Goal: Information Seeking & Learning: Learn about a topic

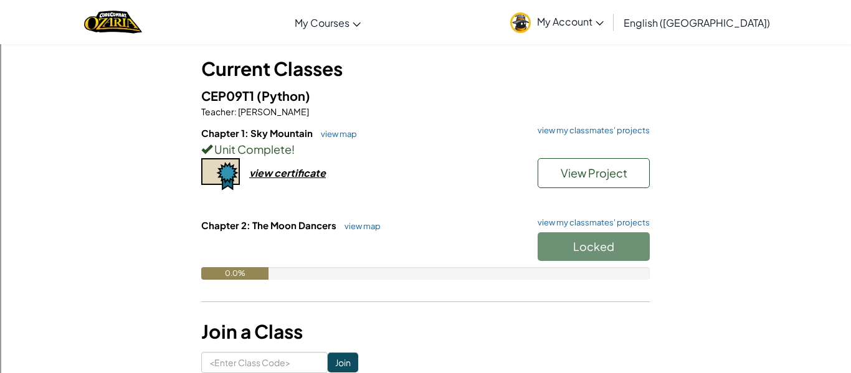
scroll to position [69, 0]
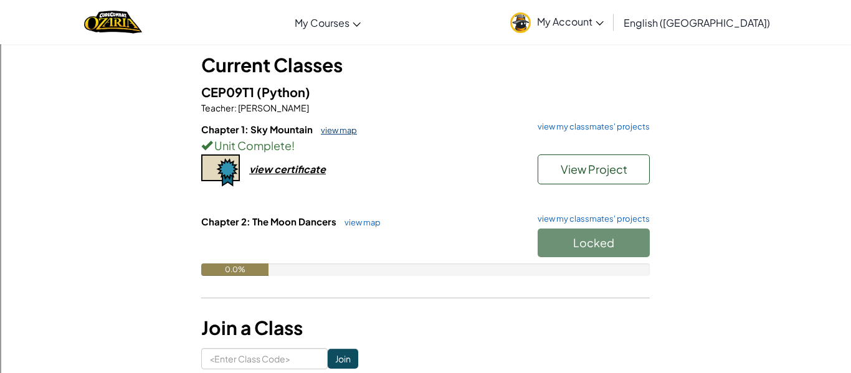
click at [346, 129] on link "view map" at bounding box center [336, 130] width 42 height 10
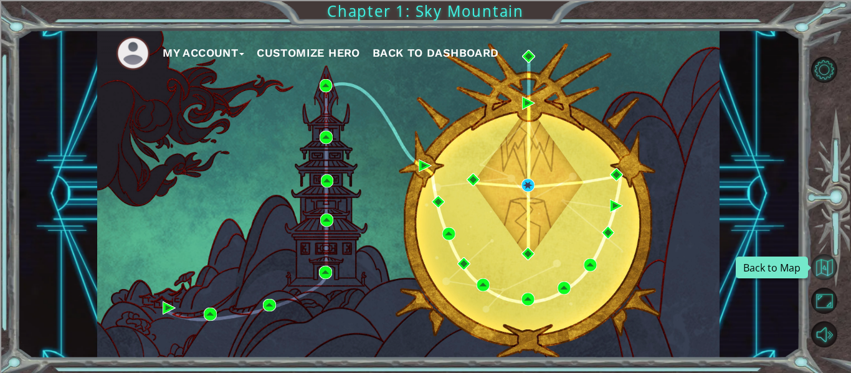
click at [815, 277] on button "Back to Map" at bounding box center [824, 267] width 26 height 26
click at [521, 185] on img at bounding box center [527, 185] width 13 height 13
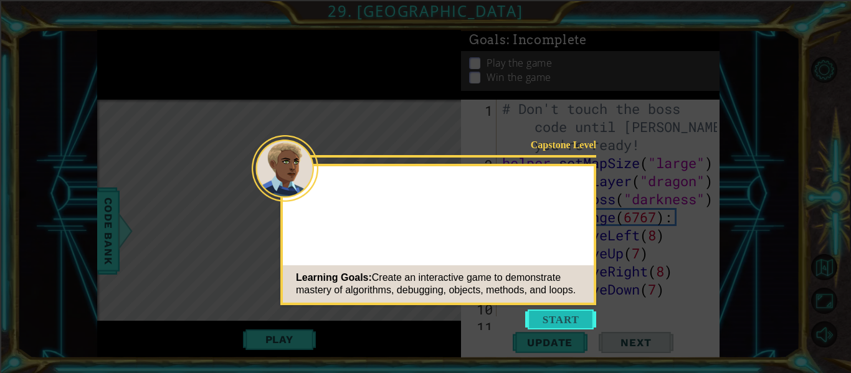
click at [561, 318] on button "Start" at bounding box center [560, 320] width 71 height 20
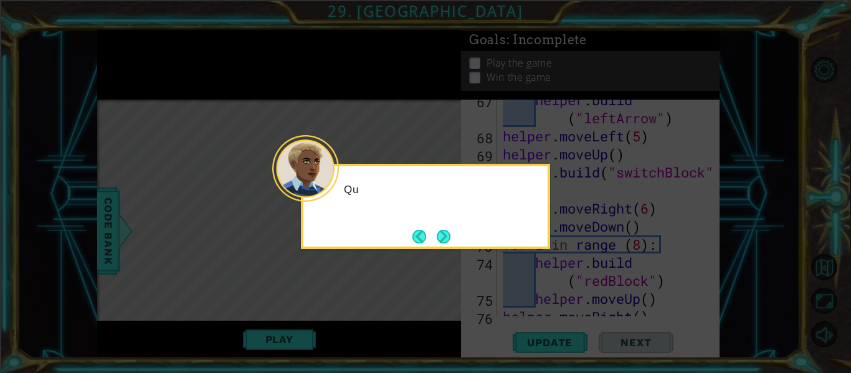
scroll to position [1427, 0]
click at [447, 244] on button "Next" at bounding box center [444, 237] width 14 height 14
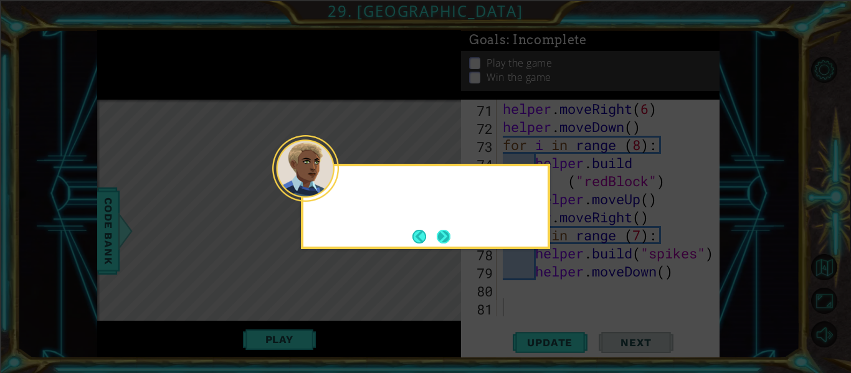
click at [444, 237] on button "Next" at bounding box center [444, 237] width 14 height 14
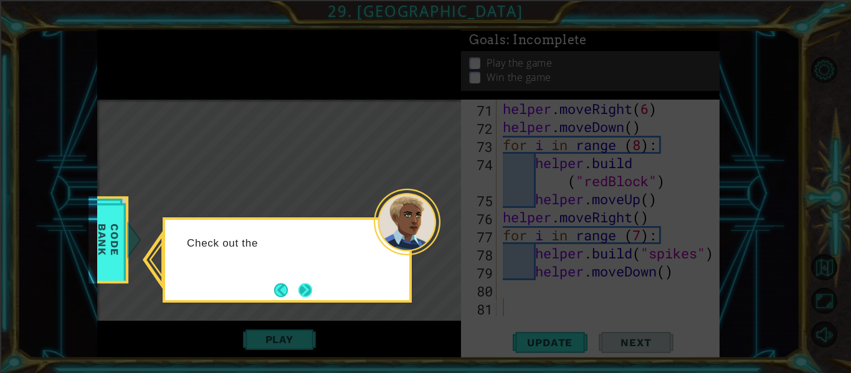
click at [312, 296] on button "Next" at bounding box center [305, 290] width 14 height 14
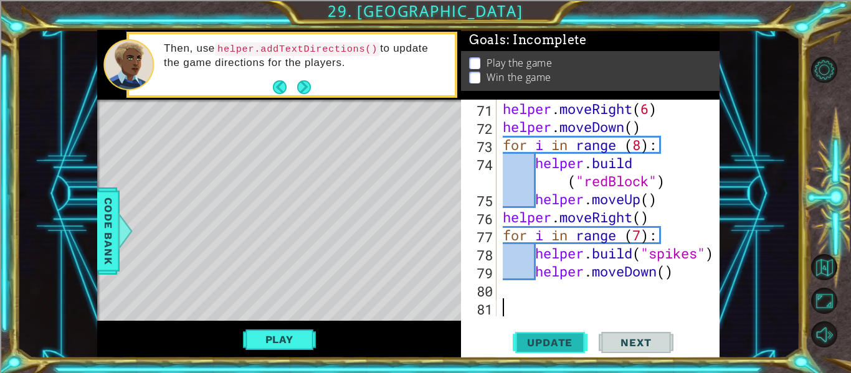
click at [549, 346] on span "Update" at bounding box center [549, 342] width 70 height 12
click at [267, 335] on button "Play" at bounding box center [279, 340] width 73 height 24
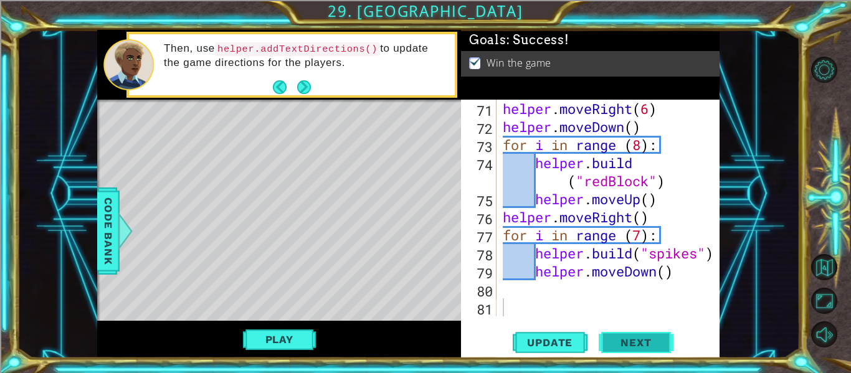
click at [623, 336] on button "Next" at bounding box center [636, 343] width 75 height 26
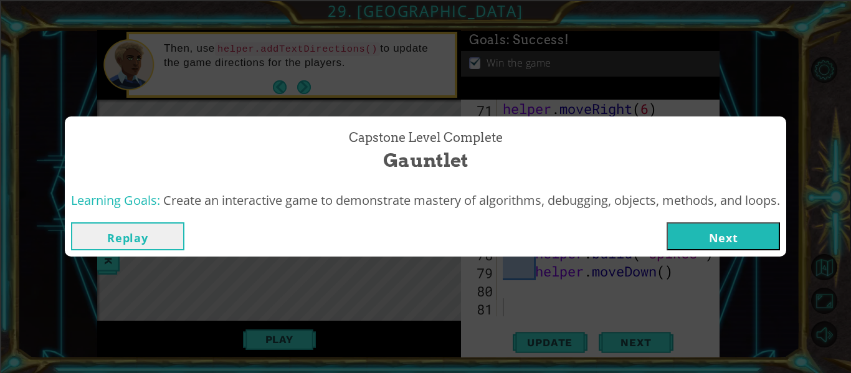
click at [736, 245] on button "Next" at bounding box center [722, 236] width 113 height 28
click at [749, 242] on body "1 ההההההההההההההההההההההההההההההההההההההההההההההההההההההההההההההההההההההההההההה…" at bounding box center [425, 186] width 851 height 373
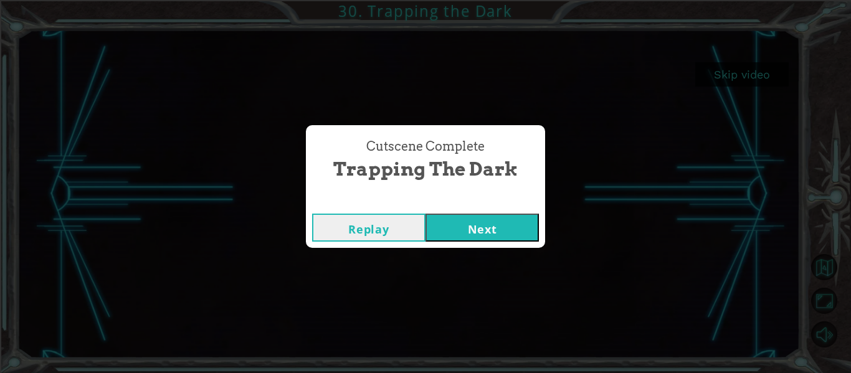
click at [499, 235] on button "Next" at bounding box center [481, 228] width 113 height 28
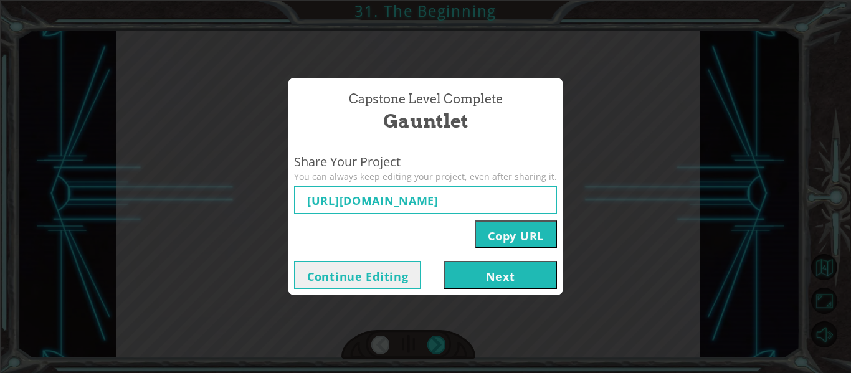
type input "[URL][DOMAIN_NAME]"
click at [470, 269] on button "Next" at bounding box center [499, 275] width 113 height 28
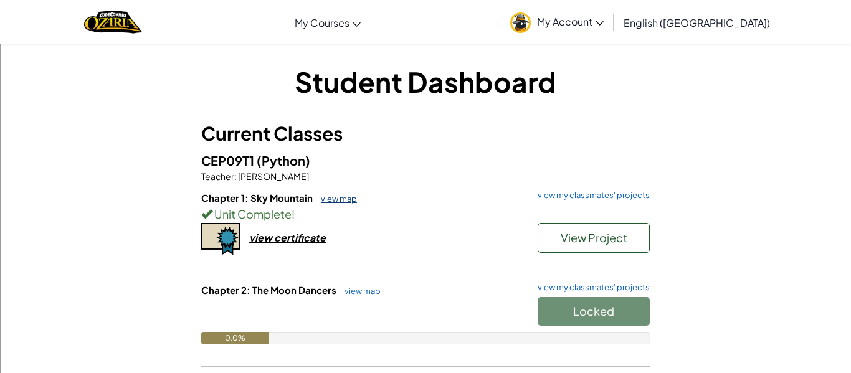
click at [334, 199] on link "view map" at bounding box center [336, 199] width 42 height 10
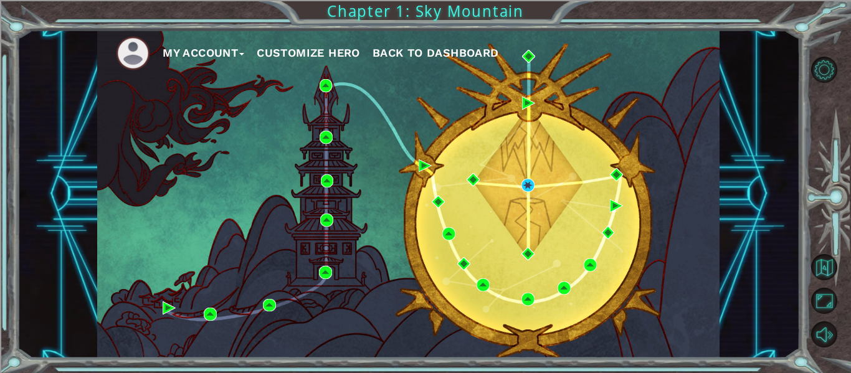
click at [269, 142] on div "My Account Customize Hero Back to Dashboard" at bounding box center [408, 194] width 622 height 328
click at [820, 265] on button "Back to Map" at bounding box center [824, 267] width 26 height 26
click at [403, 49] on span "Back to Dashboard" at bounding box center [435, 52] width 126 height 13
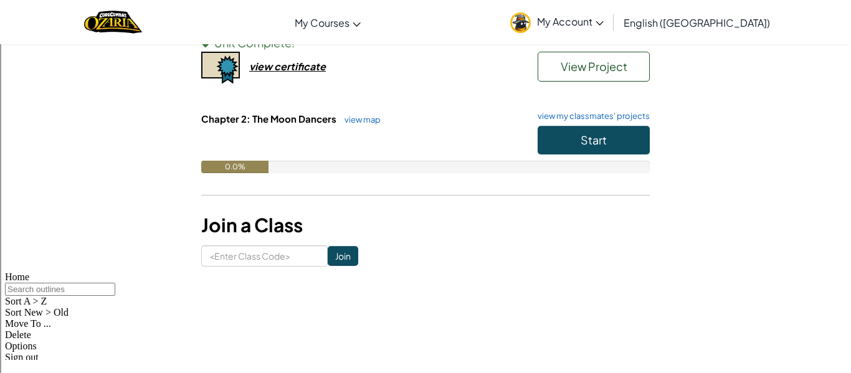
scroll to position [165, 0]
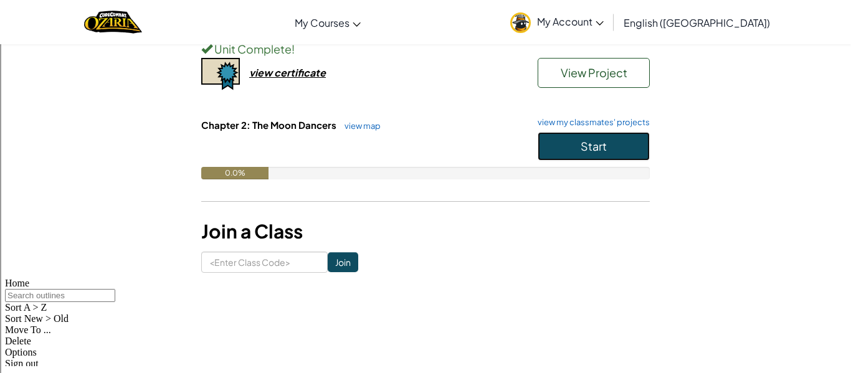
click at [549, 156] on button "Start" at bounding box center [593, 146] width 112 height 29
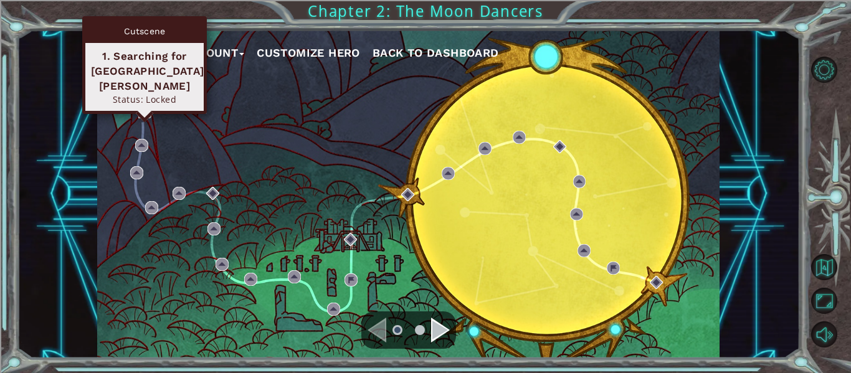
click at [142, 111] on img at bounding box center [144, 111] width 13 height 13
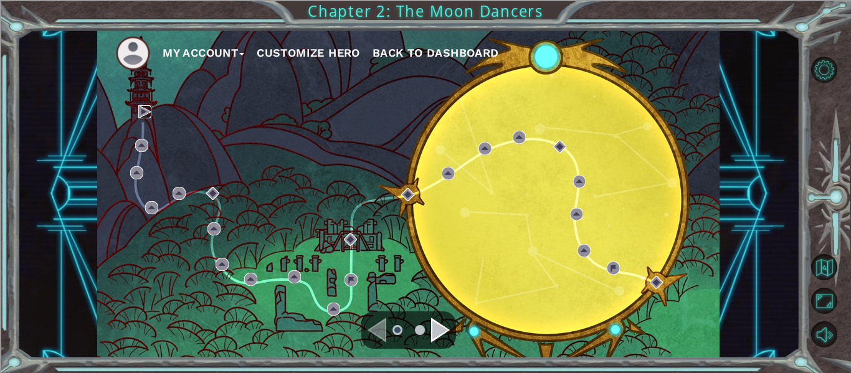
click at [142, 111] on img at bounding box center [144, 111] width 13 height 13
click at [437, 331] on div "Navigate to the next page" at bounding box center [440, 330] width 19 height 25
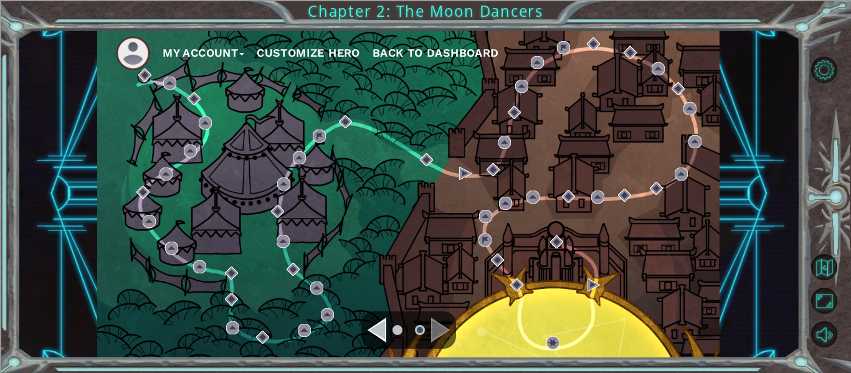
click at [379, 327] on div "Navigate to the previous page" at bounding box center [376, 330] width 19 height 25
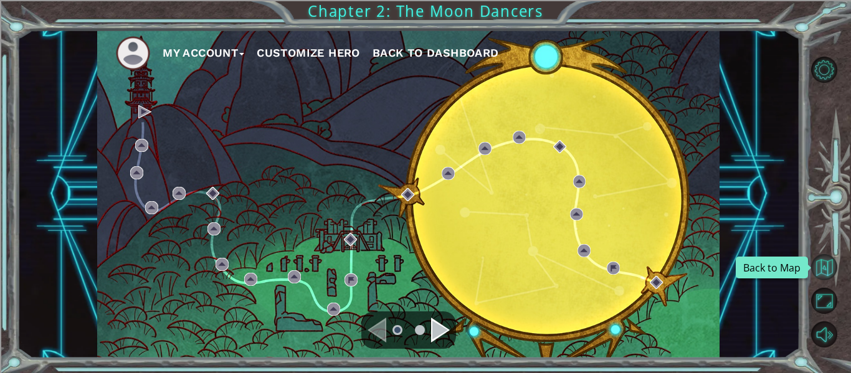
click at [835, 273] on button "Back to Map" at bounding box center [824, 267] width 26 height 26
click at [825, 267] on button "Back to Map" at bounding box center [824, 267] width 26 height 26
click at [409, 59] on button "Back to Dashboard" at bounding box center [435, 53] width 126 height 19
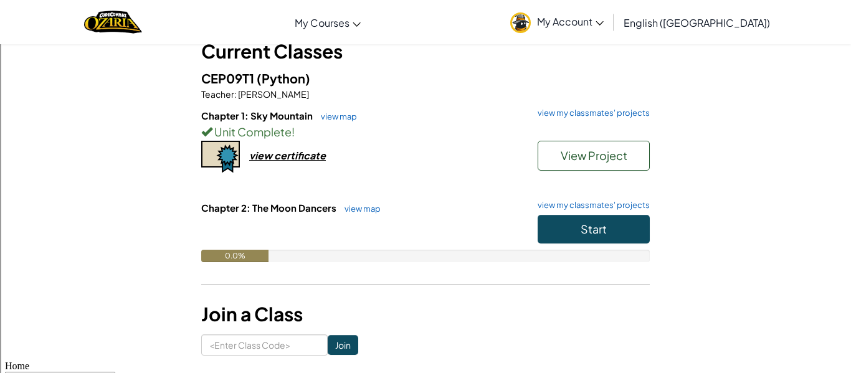
scroll to position [84, 0]
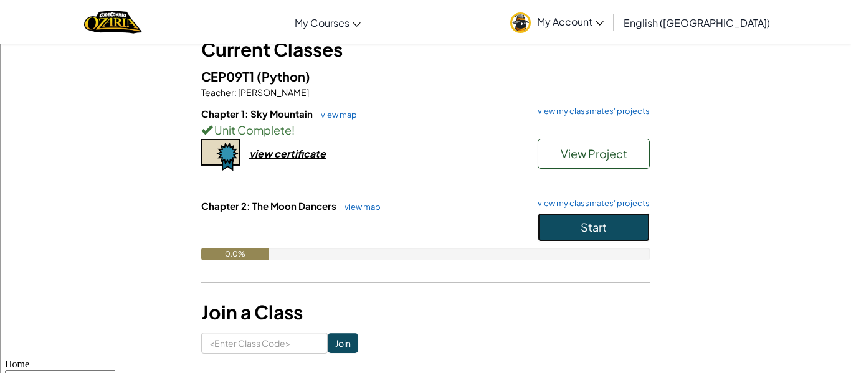
click at [569, 237] on button "Start" at bounding box center [593, 227] width 112 height 29
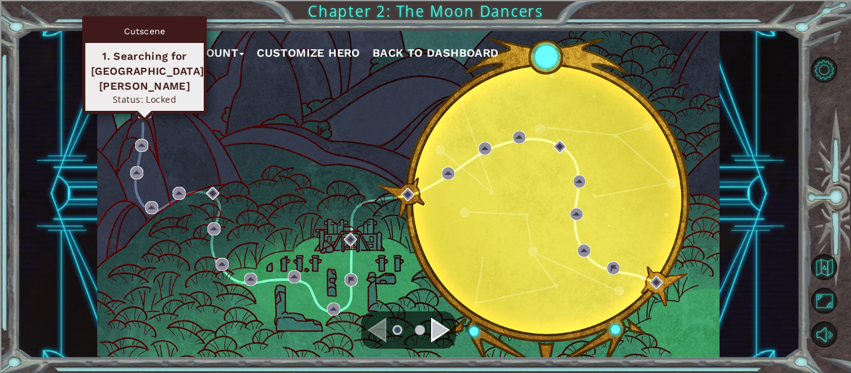
click at [141, 112] on img at bounding box center [144, 111] width 13 height 13
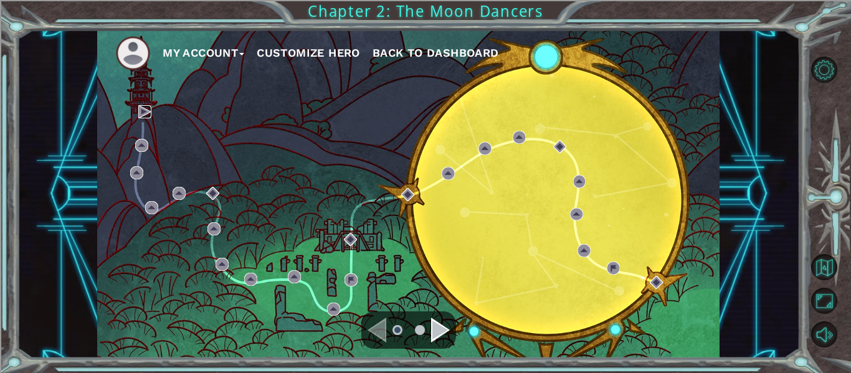
click at [141, 112] on img at bounding box center [144, 111] width 13 height 13
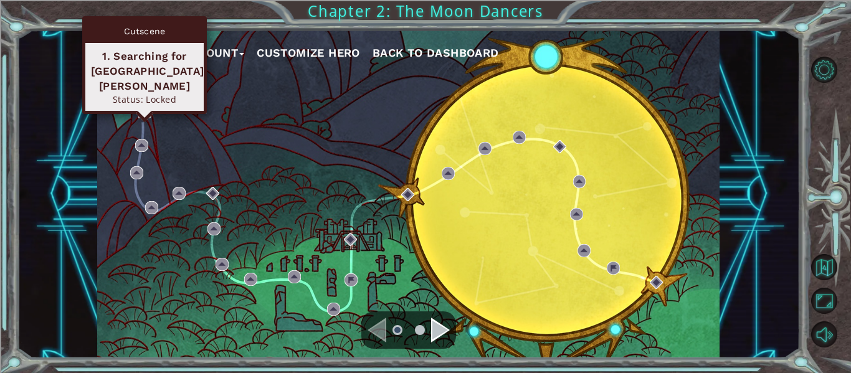
click at [141, 116] on img at bounding box center [144, 111] width 13 height 13
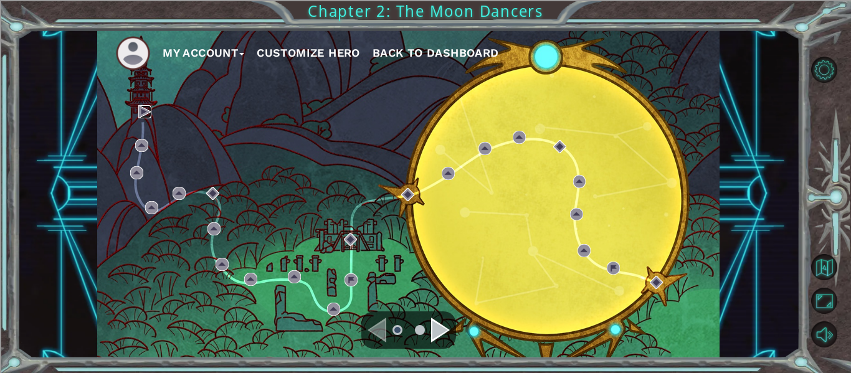
click at [141, 116] on img at bounding box center [144, 111] width 13 height 13
click at [435, 322] on div "Navigate to the next page" at bounding box center [440, 330] width 19 height 25
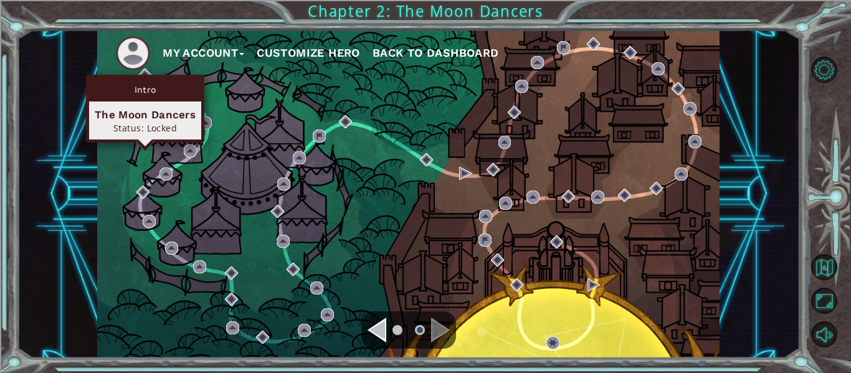
click at [142, 76] on div "Intro The Moon Dancers Status: Locked" at bounding box center [145, 109] width 118 height 68
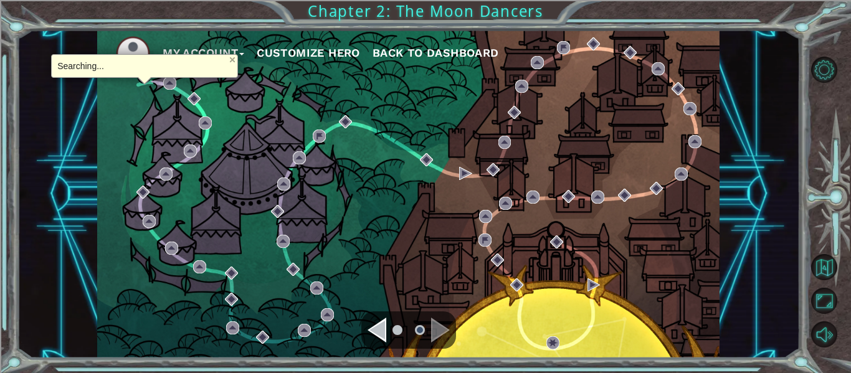
click at [257, 245] on div "My Account Customize Hero Back to Dashboard" at bounding box center [408, 194] width 622 height 328
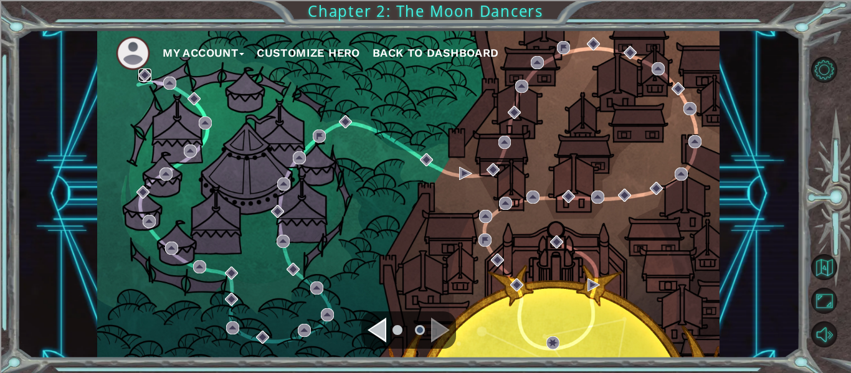
click at [147, 75] on img at bounding box center [144, 75] width 13 height 13
click at [826, 263] on button "Back to Map" at bounding box center [824, 267] width 26 height 26
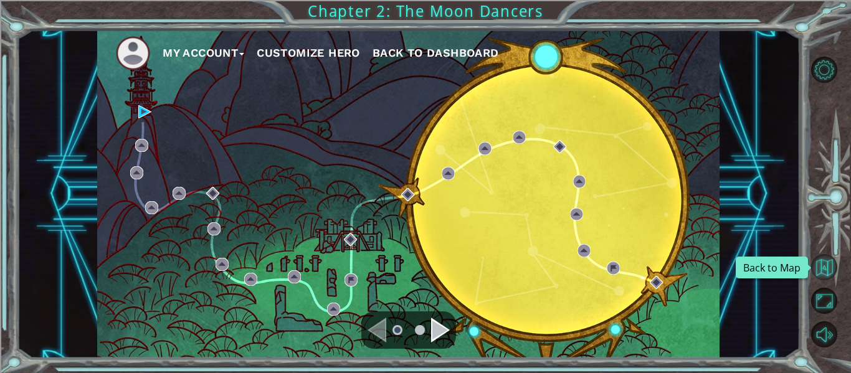
click at [820, 272] on button "Back to Map" at bounding box center [824, 267] width 26 height 26
click at [399, 52] on span "Back to Dashboard" at bounding box center [435, 52] width 126 height 13
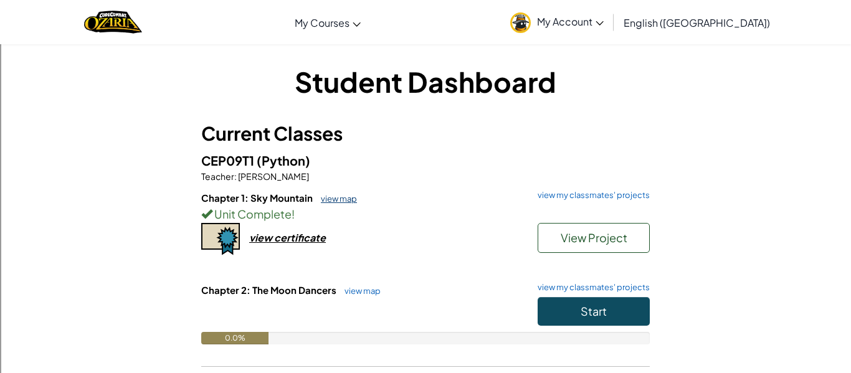
click at [333, 197] on link "view map" at bounding box center [336, 199] width 42 height 10
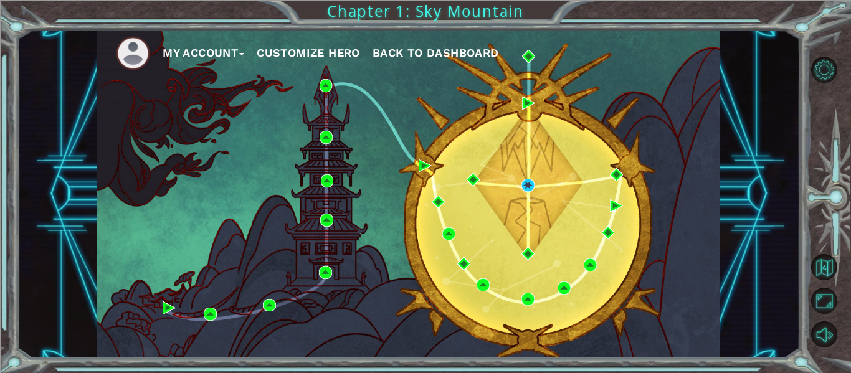
click at [519, 182] on div "My Account Customize Hero Back to Dashboard" at bounding box center [408, 194] width 622 height 328
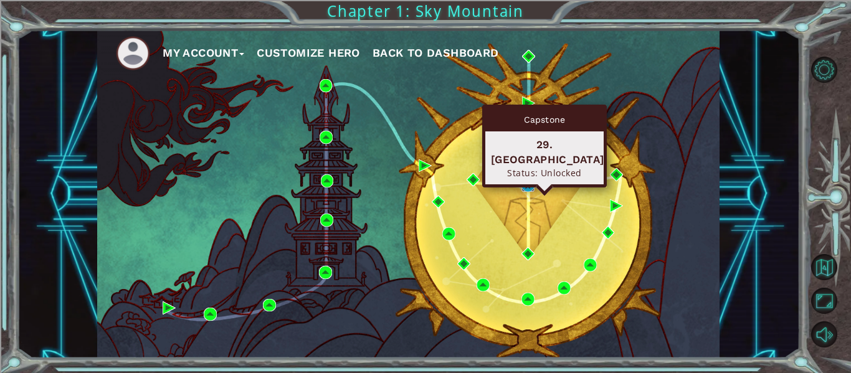
click at [527, 184] on img at bounding box center [527, 185] width 13 height 13
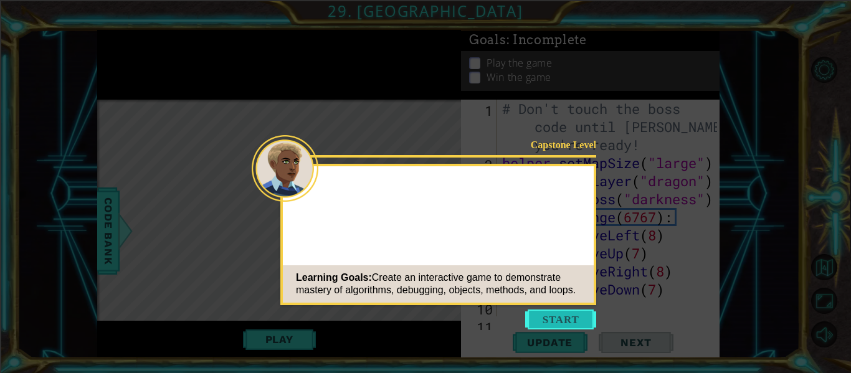
click at [579, 313] on button "Start" at bounding box center [560, 320] width 71 height 20
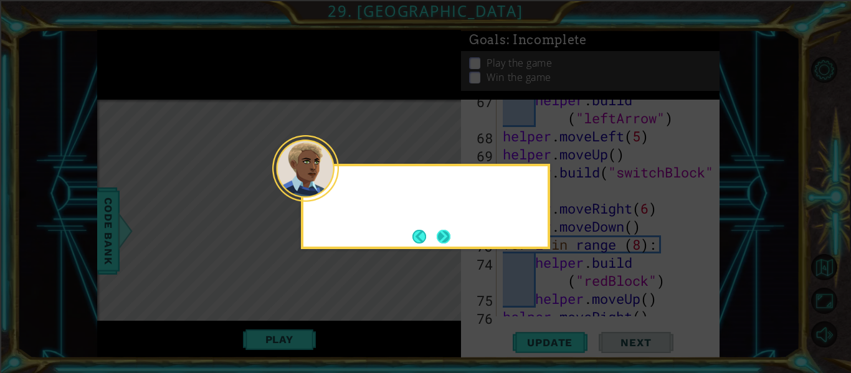
click at [442, 232] on button "Next" at bounding box center [444, 237] width 14 height 14
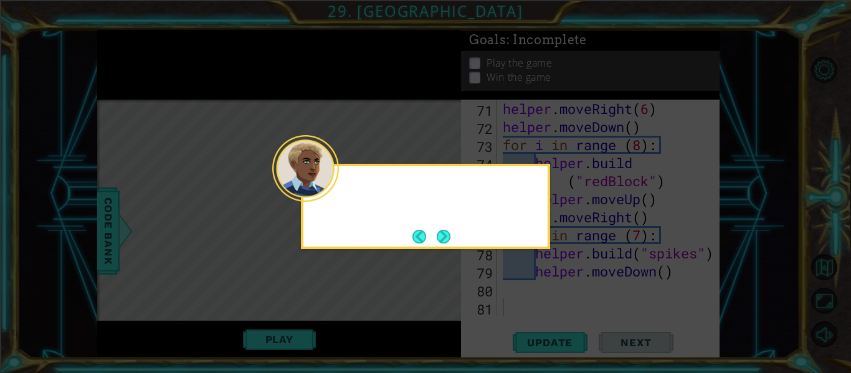
scroll to position [1427, 0]
click at [442, 230] on button "Next" at bounding box center [444, 237] width 14 height 14
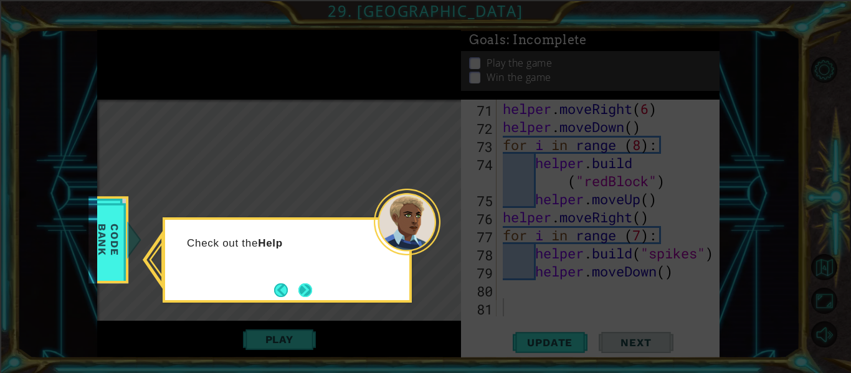
click at [302, 290] on button "Next" at bounding box center [305, 290] width 14 height 14
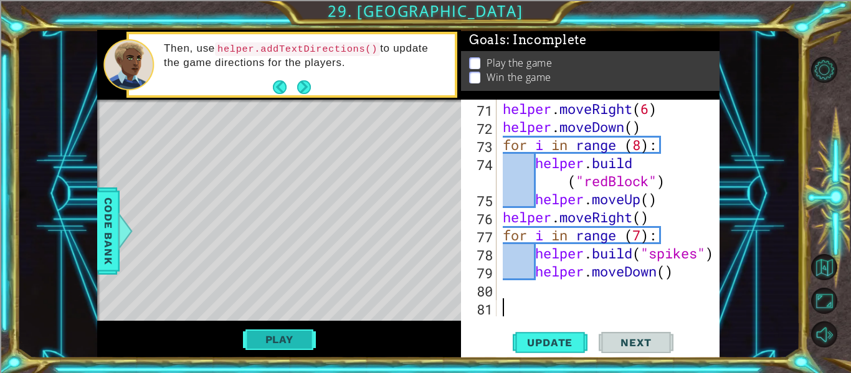
click at [293, 338] on button "Play" at bounding box center [279, 340] width 73 height 24
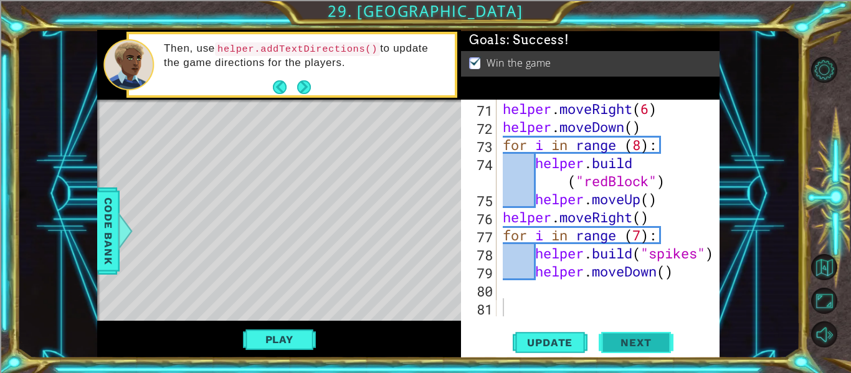
click at [602, 344] on button "Next" at bounding box center [636, 343] width 75 height 26
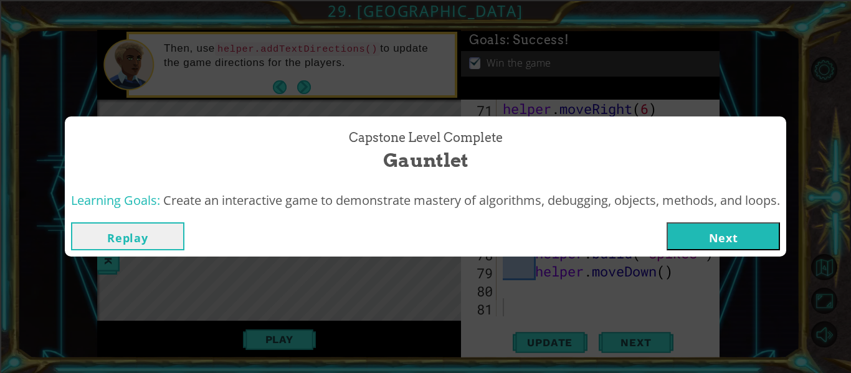
click at [742, 229] on button "Next" at bounding box center [722, 236] width 113 height 28
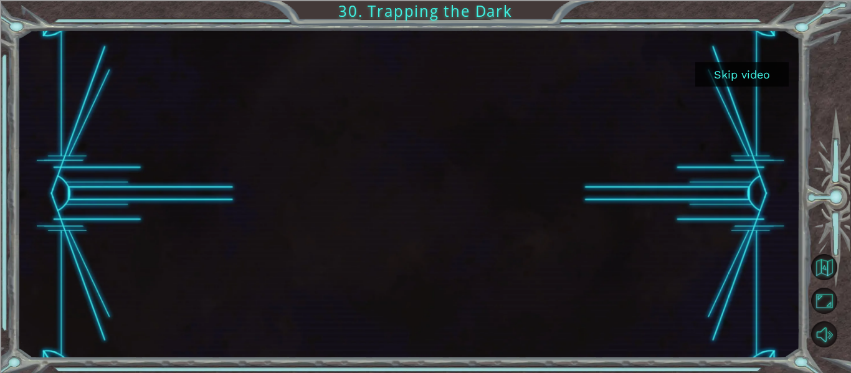
click at [714, 83] on button "Skip video" at bounding box center [741, 74] width 93 height 24
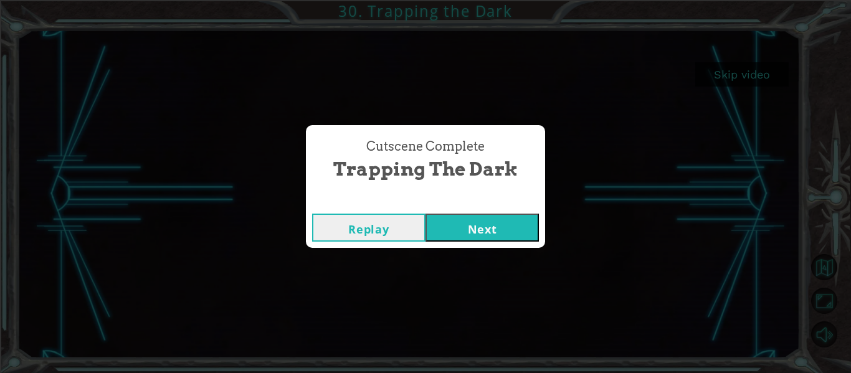
click at [497, 231] on button "Next" at bounding box center [481, 228] width 113 height 28
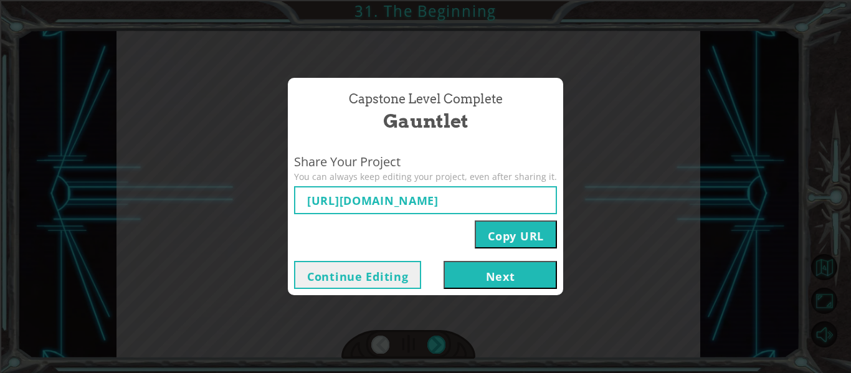
click at [506, 278] on button "Next" at bounding box center [499, 275] width 113 height 28
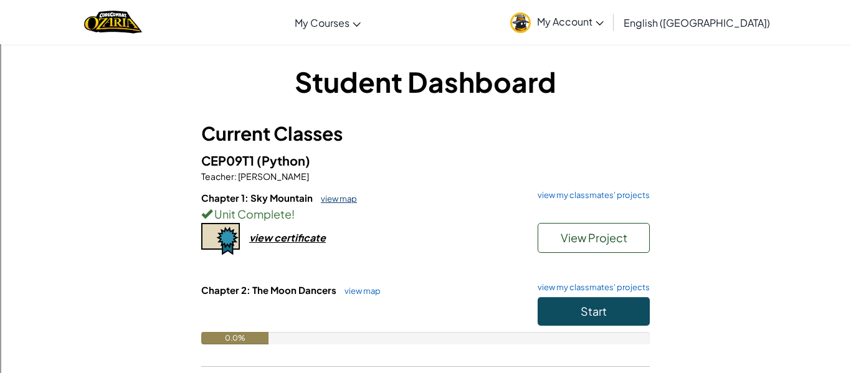
click at [345, 199] on link "view map" at bounding box center [336, 199] width 42 height 10
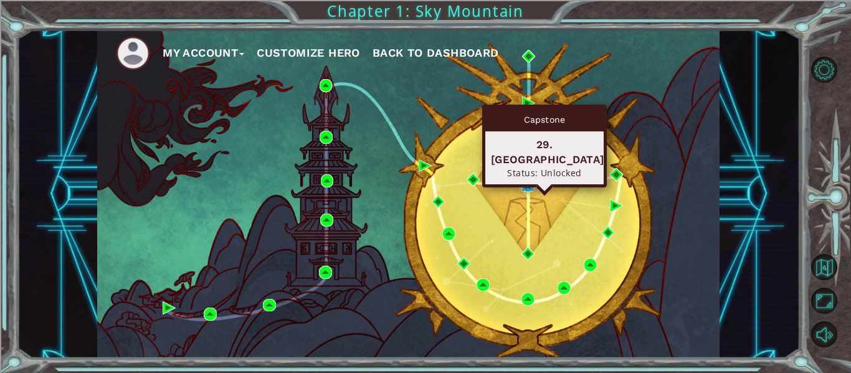
click at [531, 189] on img at bounding box center [527, 185] width 13 height 13
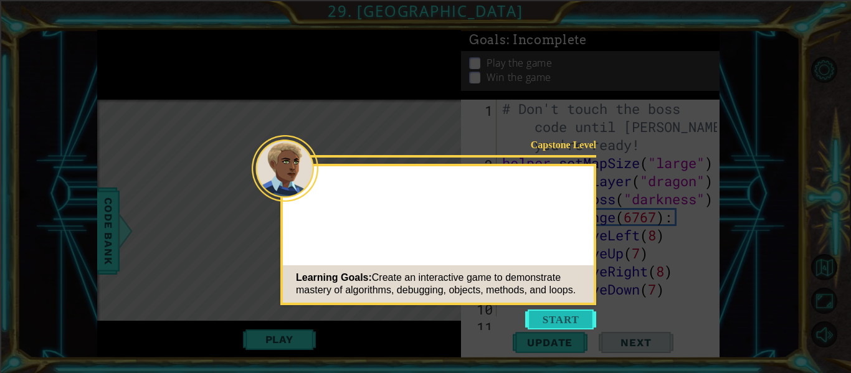
click at [566, 321] on button "Start" at bounding box center [560, 320] width 71 height 20
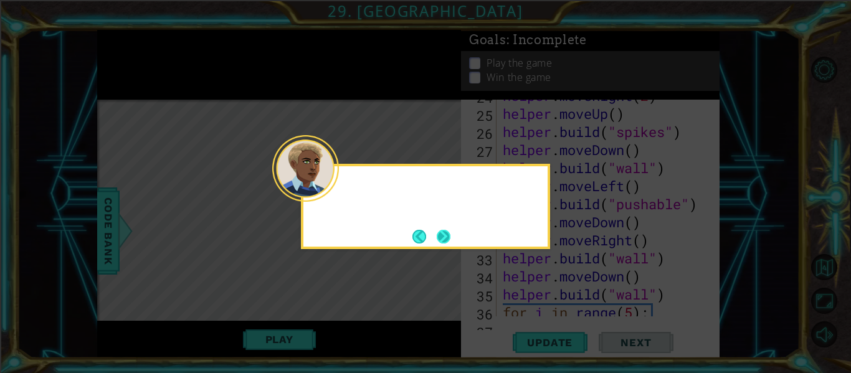
click at [441, 237] on button "Next" at bounding box center [444, 237] width 14 height 14
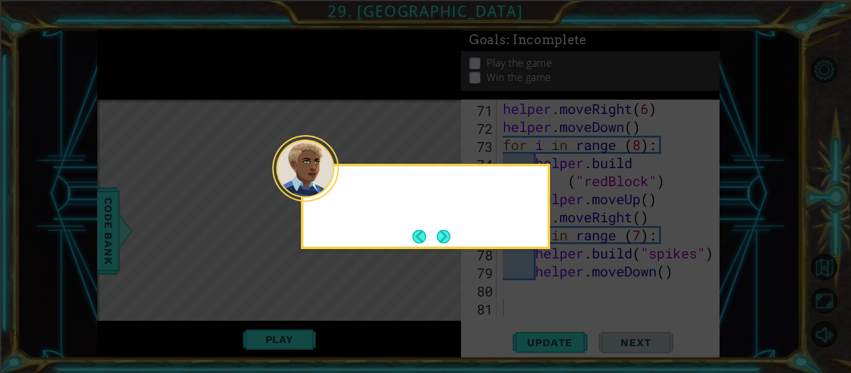
scroll to position [1427, 0]
click at [442, 237] on button "Next" at bounding box center [444, 237] width 14 height 14
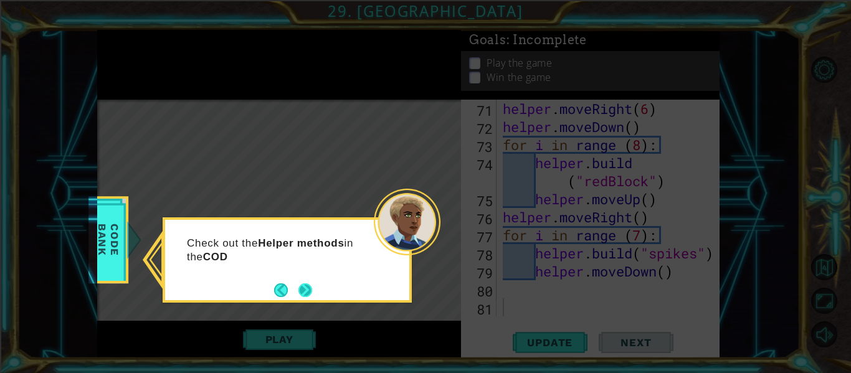
click at [309, 288] on button "Next" at bounding box center [305, 290] width 14 height 14
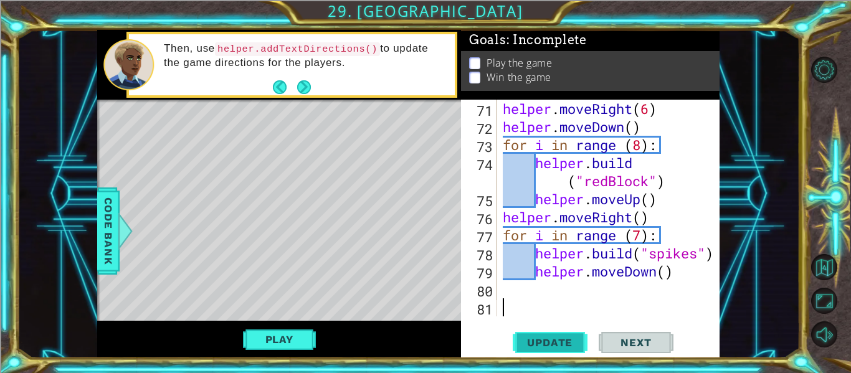
click at [528, 339] on span "Update" at bounding box center [549, 342] width 70 height 12
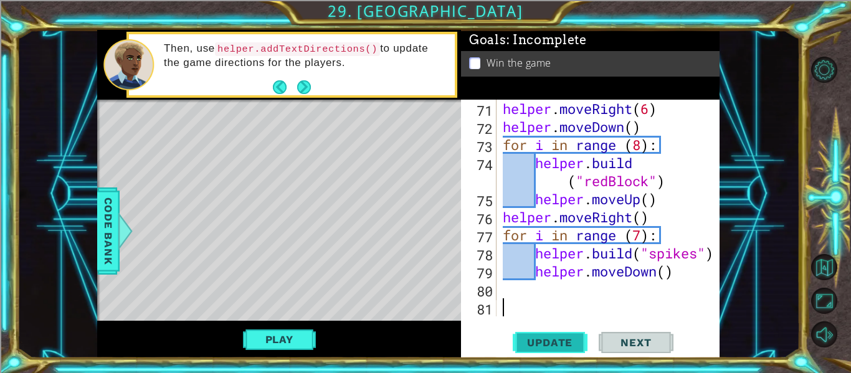
click at [528, 339] on span "Update" at bounding box center [549, 342] width 70 height 12
click at [282, 341] on button "Play" at bounding box center [279, 340] width 73 height 24
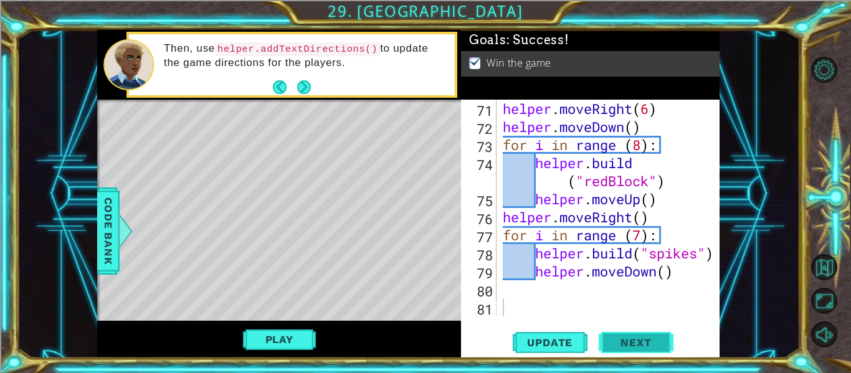
click at [657, 343] on span "Next" at bounding box center [635, 343] width 55 height 12
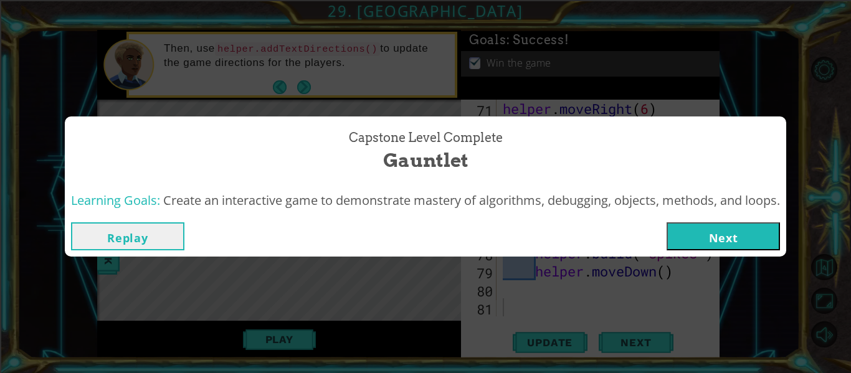
click at [753, 240] on button "Next" at bounding box center [722, 236] width 113 height 28
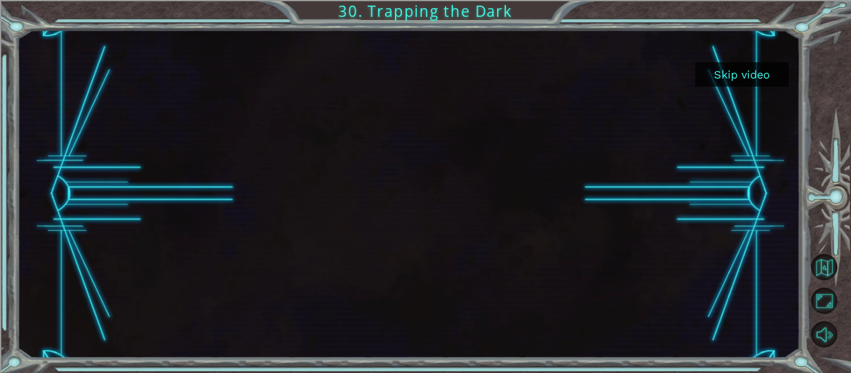
click at [739, 77] on button "Skip video" at bounding box center [741, 74] width 93 height 24
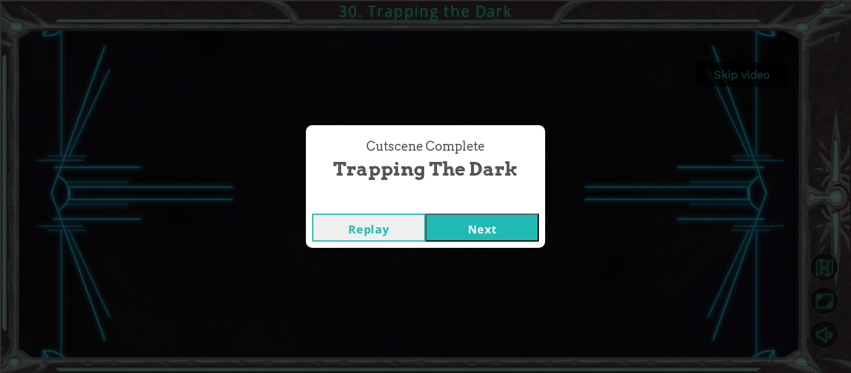
click at [476, 219] on button "Next" at bounding box center [481, 228] width 113 height 28
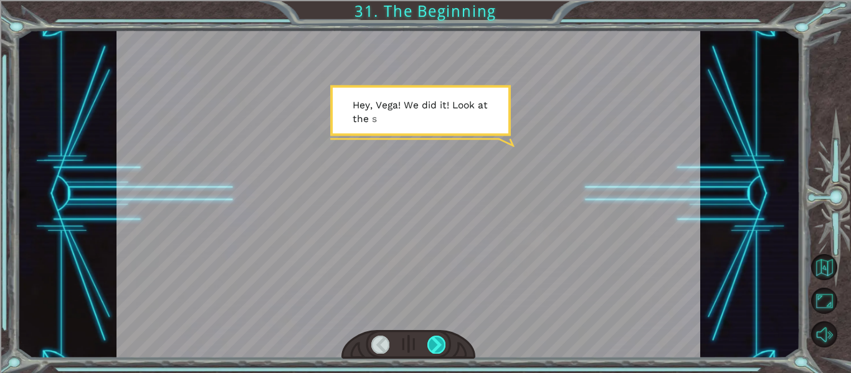
click at [432, 337] on div at bounding box center [436, 344] width 18 height 17
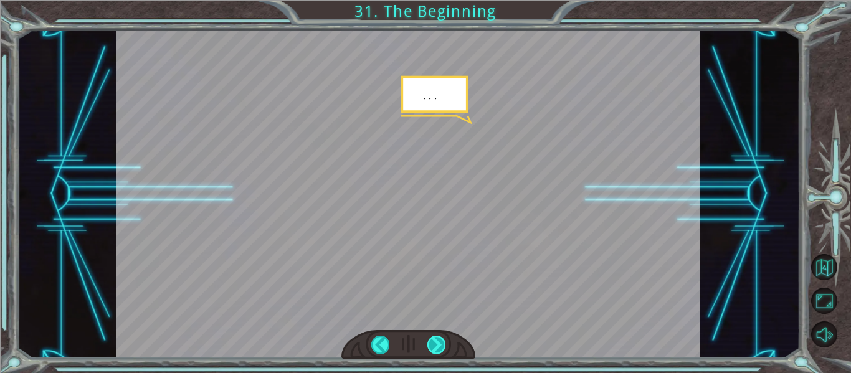
click at [442, 344] on div at bounding box center [436, 344] width 18 height 17
click at [437, 353] on div at bounding box center [436, 344] width 18 height 17
click at [432, 344] on div at bounding box center [436, 344] width 18 height 17
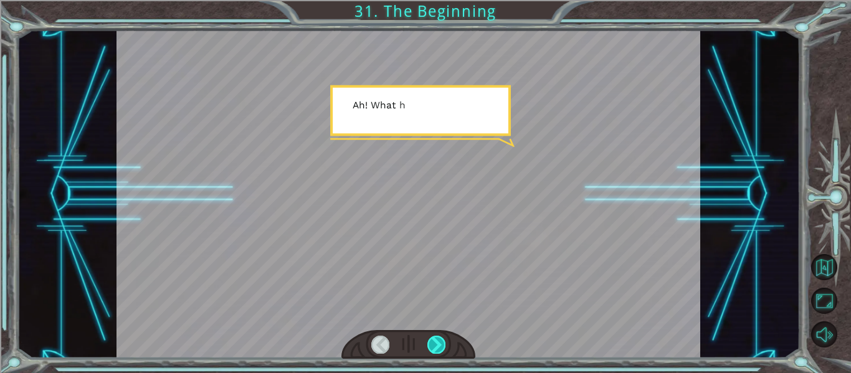
click at [434, 349] on div at bounding box center [436, 344] width 18 height 17
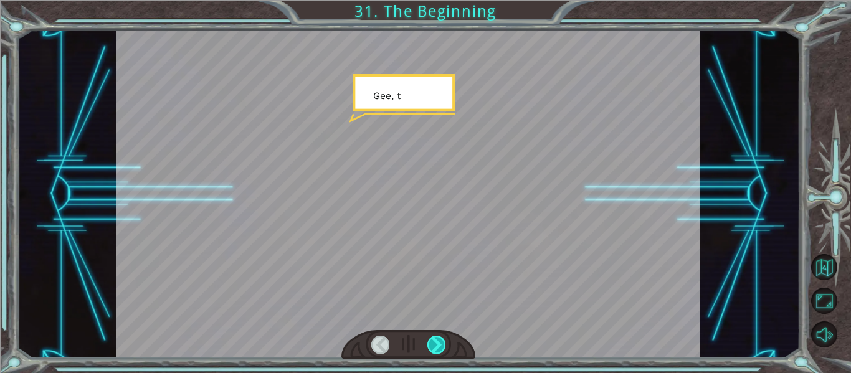
click at [434, 347] on div at bounding box center [436, 344] width 18 height 17
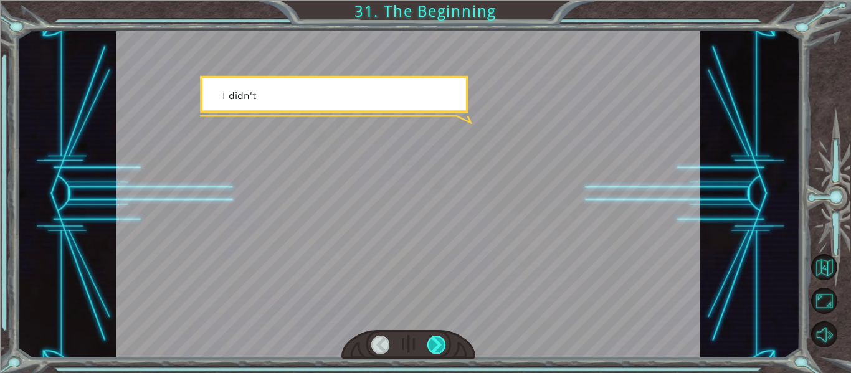
click at [431, 348] on div at bounding box center [436, 344] width 18 height 17
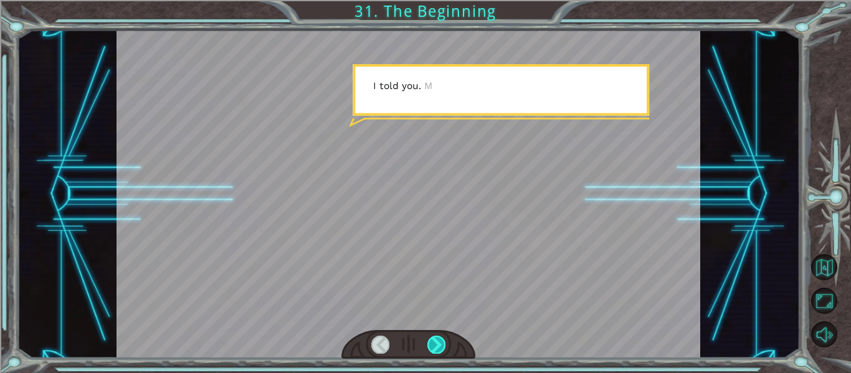
click at [433, 343] on div at bounding box center [436, 344] width 18 height 17
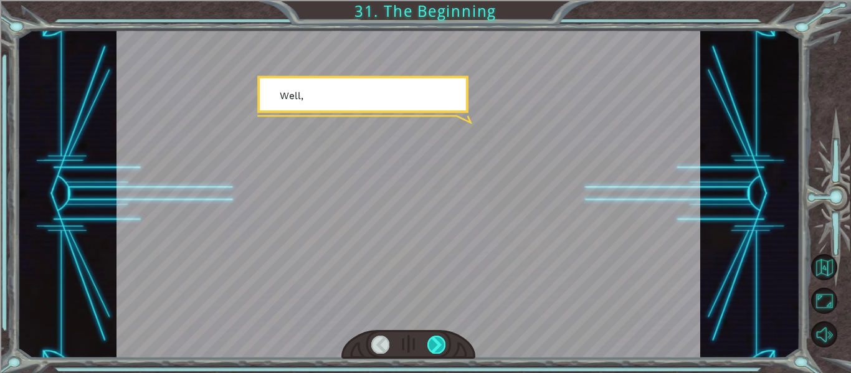
click at [431, 351] on div at bounding box center [436, 344] width 18 height 17
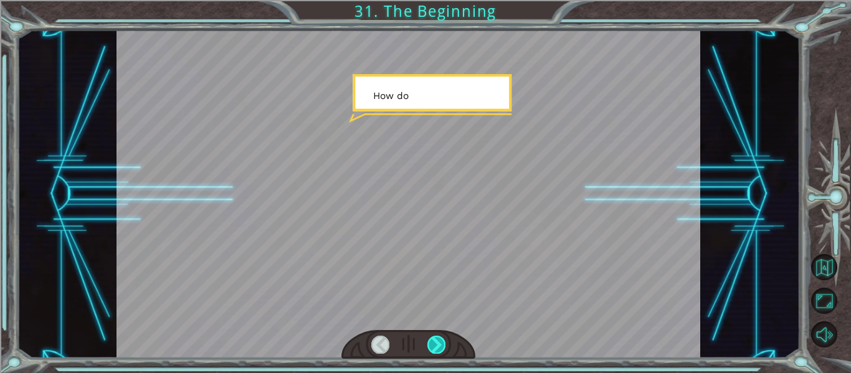
click at [430, 349] on div at bounding box center [436, 344] width 18 height 17
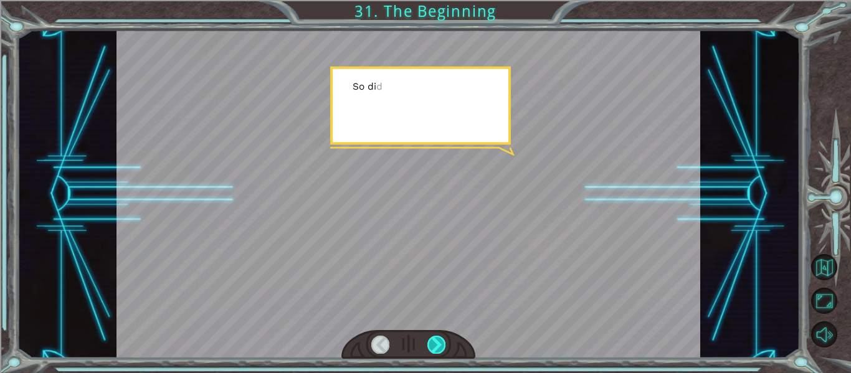
click at [434, 348] on div at bounding box center [436, 344] width 18 height 17
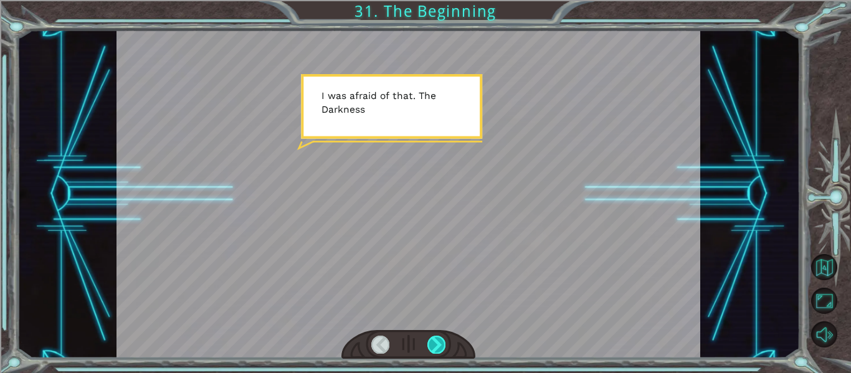
click at [433, 348] on div at bounding box center [436, 344] width 18 height 17
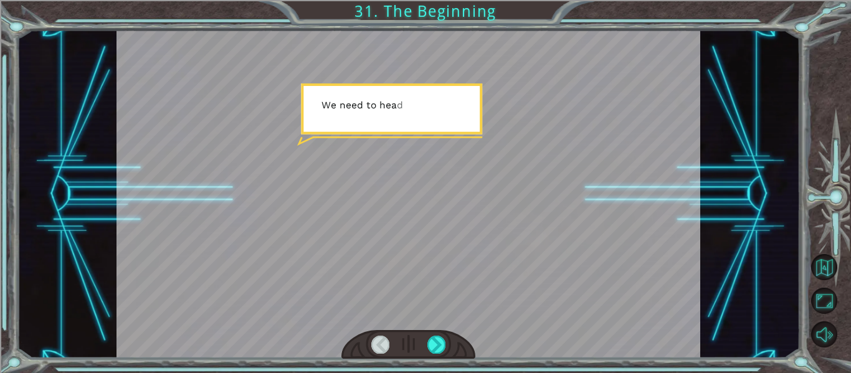
click at [433, 354] on div at bounding box center [408, 344] width 135 height 29
click at [430, 345] on div at bounding box center [436, 344] width 18 height 17
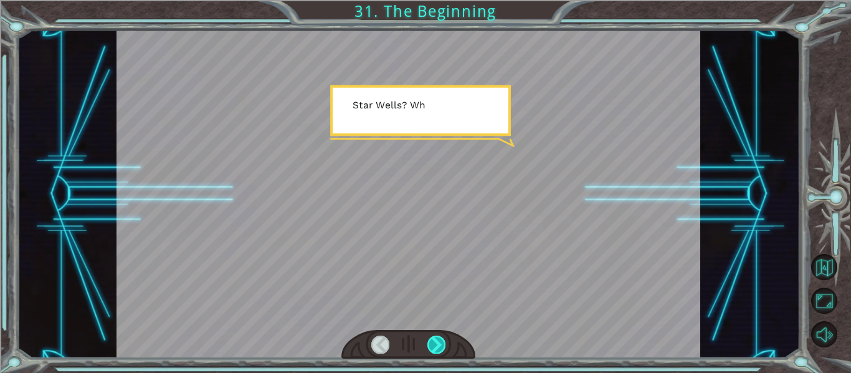
click at [428, 351] on div at bounding box center [436, 344] width 18 height 17
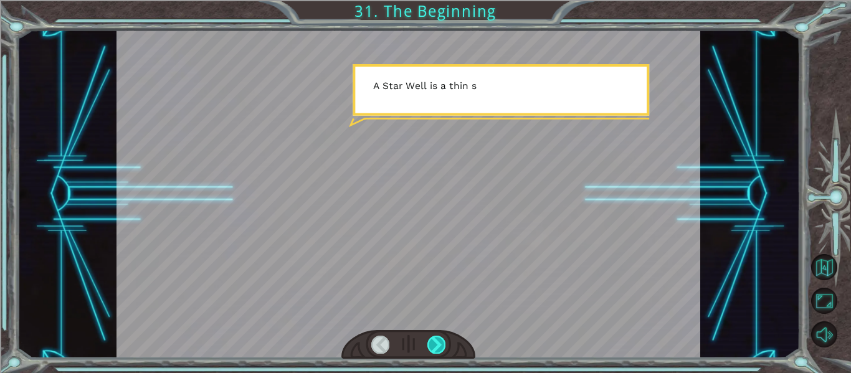
click at [428, 352] on div at bounding box center [436, 344] width 18 height 17
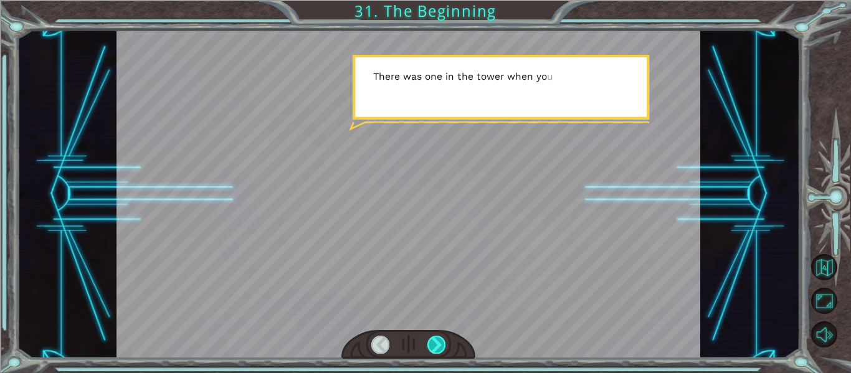
click at [432, 350] on div at bounding box center [436, 344] width 18 height 17
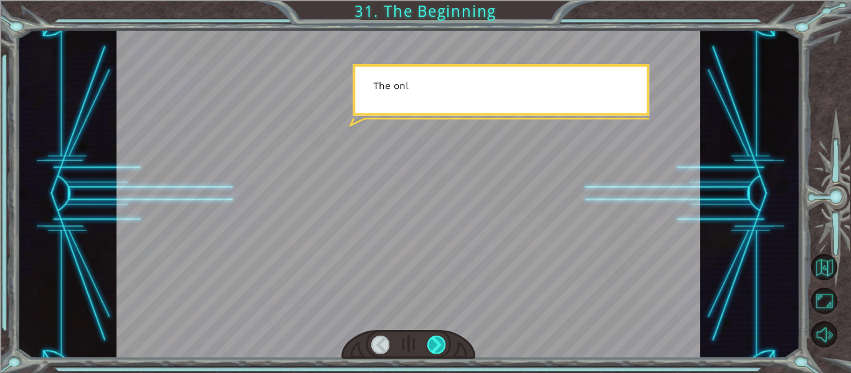
click at [433, 349] on div at bounding box center [436, 344] width 18 height 17
click at [430, 352] on div at bounding box center [436, 344] width 18 height 17
click at [438, 346] on div at bounding box center [436, 344] width 18 height 17
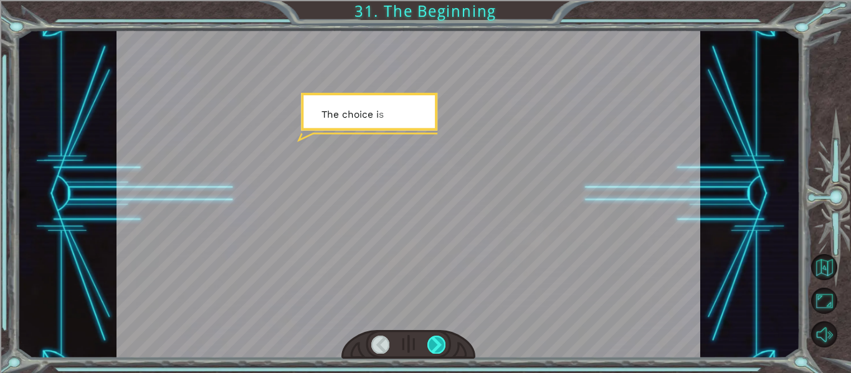
click at [434, 346] on div at bounding box center [436, 344] width 18 height 17
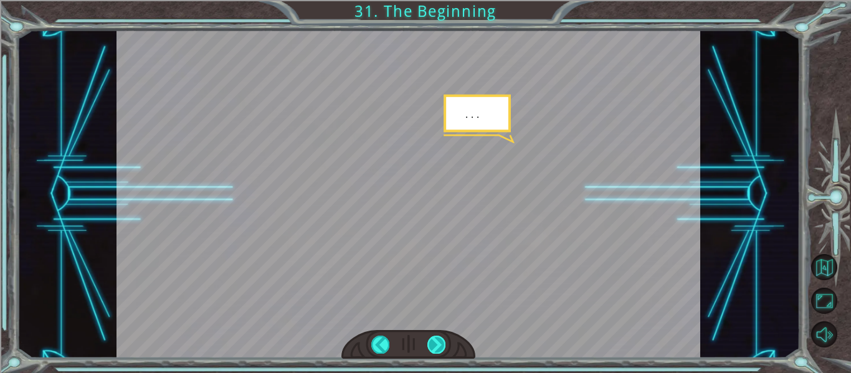
click at [435, 350] on div at bounding box center [436, 344] width 18 height 17
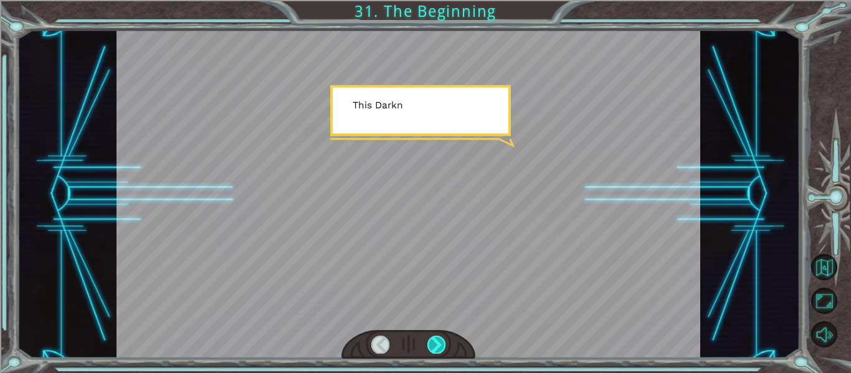
click at [438, 346] on div at bounding box center [436, 344] width 18 height 17
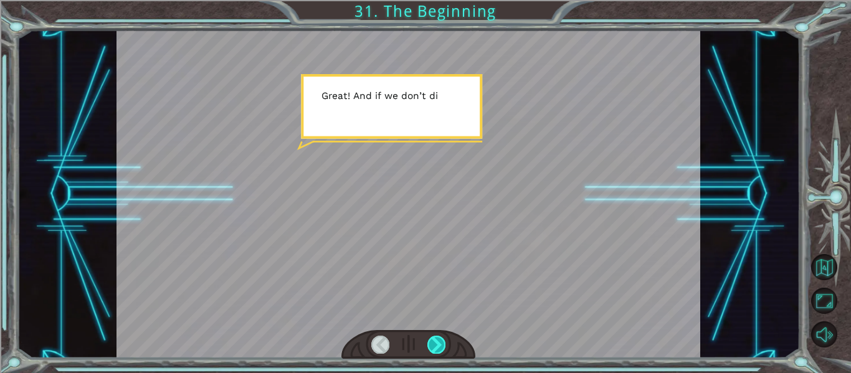
click at [432, 350] on div at bounding box center [436, 344] width 18 height 17
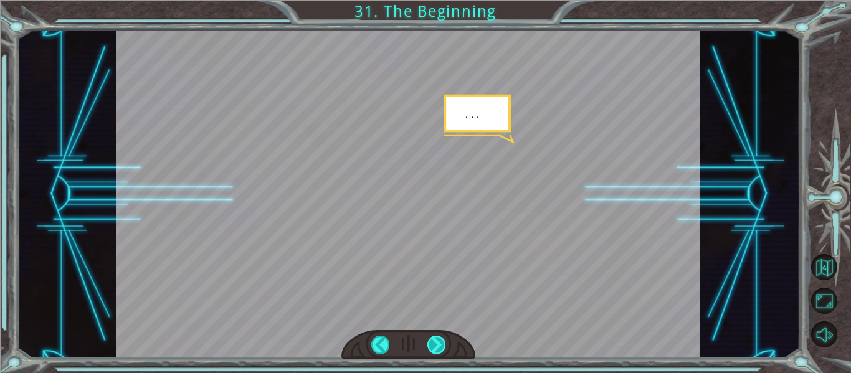
click at [439, 347] on div at bounding box center [436, 344] width 18 height 17
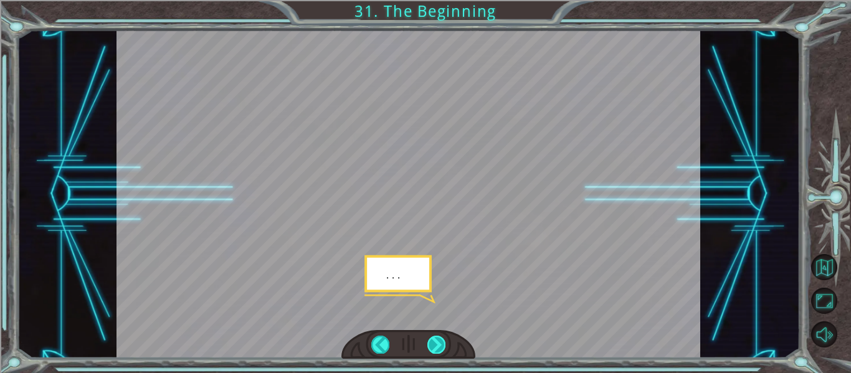
click at [437, 351] on div at bounding box center [436, 344] width 18 height 17
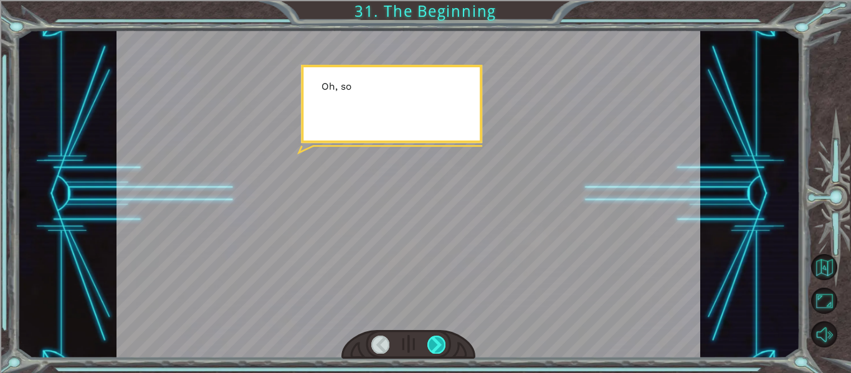
click at [438, 348] on div at bounding box center [436, 344] width 18 height 17
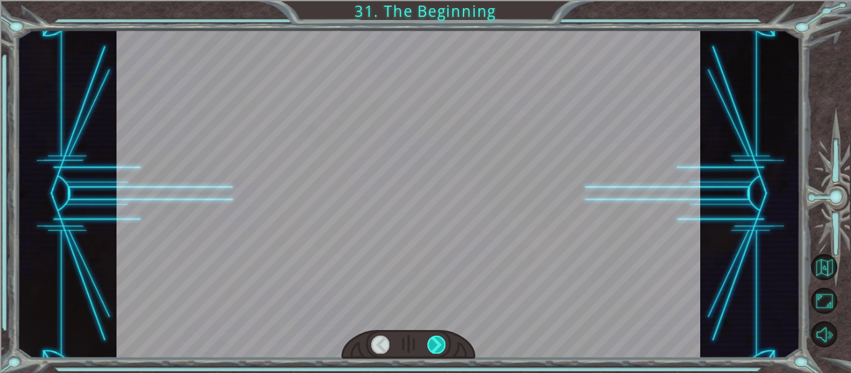
click at [436, 348] on div at bounding box center [436, 344] width 18 height 17
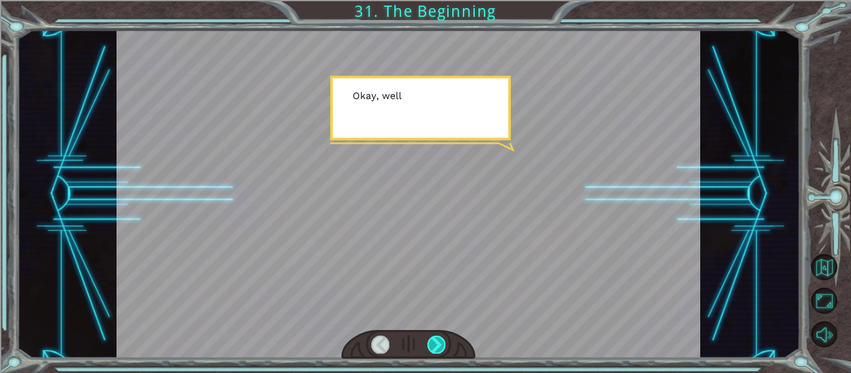
click at [432, 349] on div at bounding box center [436, 344] width 18 height 17
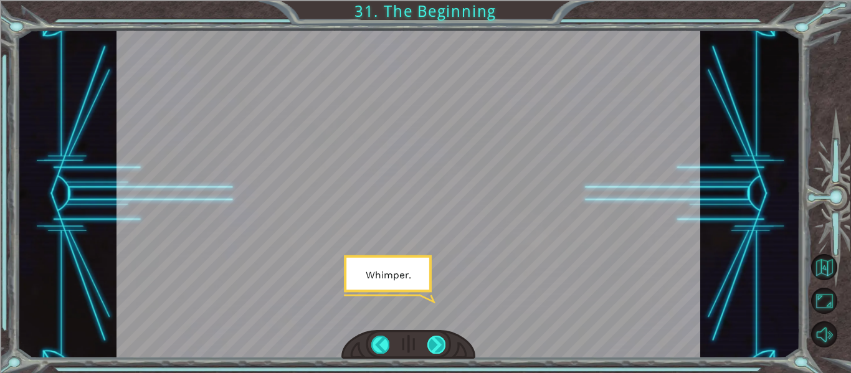
click at [434, 347] on div at bounding box center [436, 344] width 18 height 17
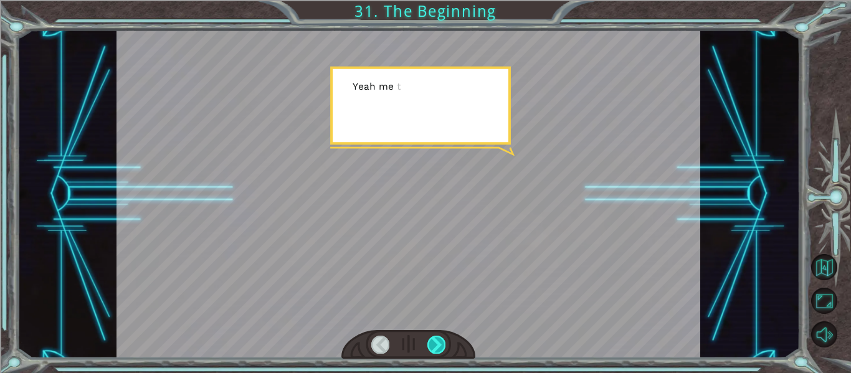
click at [427, 349] on div at bounding box center [436, 344] width 18 height 17
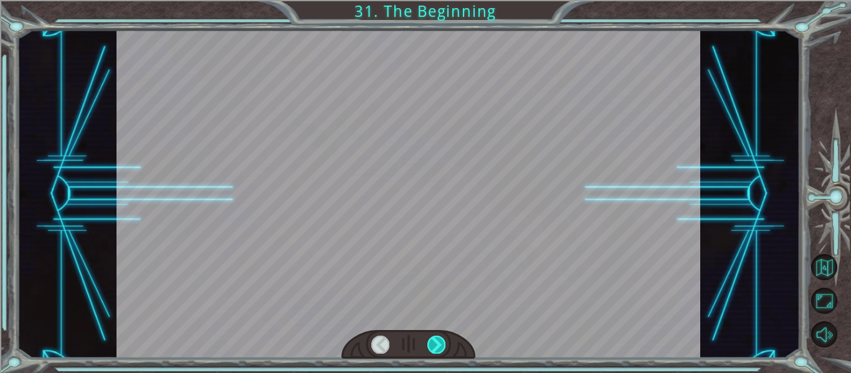
click at [436, 347] on div at bounding box center [436, 344] width 18 height 17
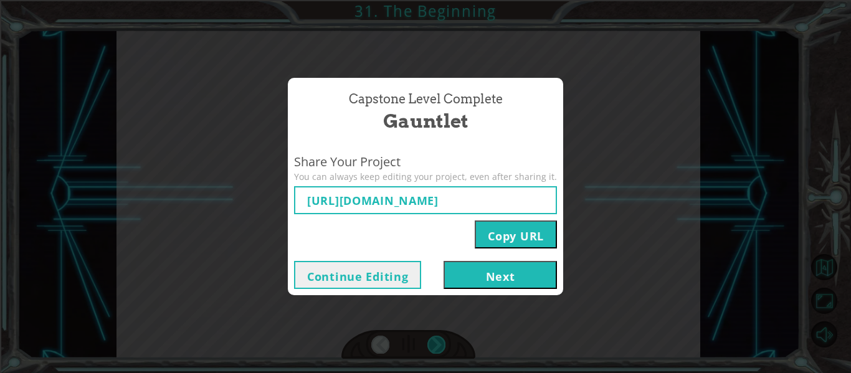
type input "[URL][DOMAIN_NAME]"
click at [499, 283] on button "Next" at bounding box center [499, 275] width 113 height 28
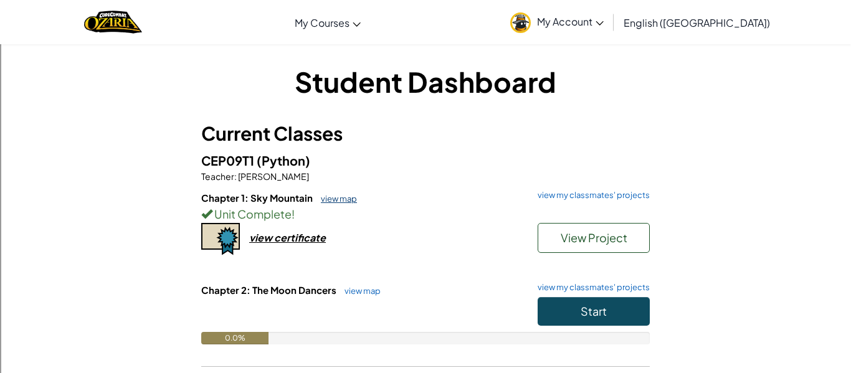
click at [351, 201] on link "view map" at bounding box center [336, 199] width 42 height 10
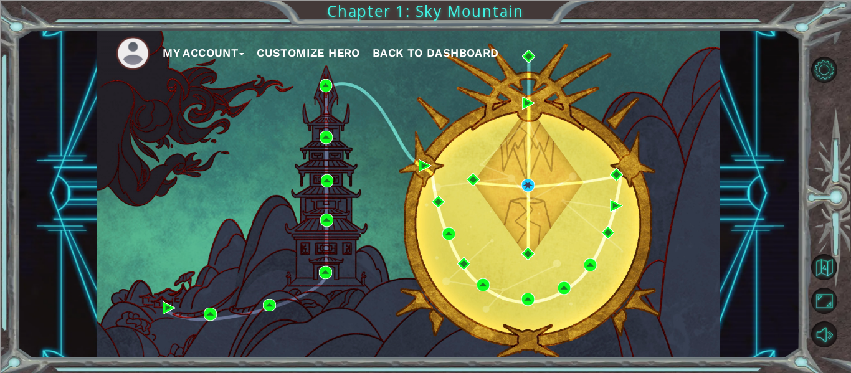
click at [447, 55] on span "Back to Dashboard" at bounding box center [435, 52] width 126 height 13
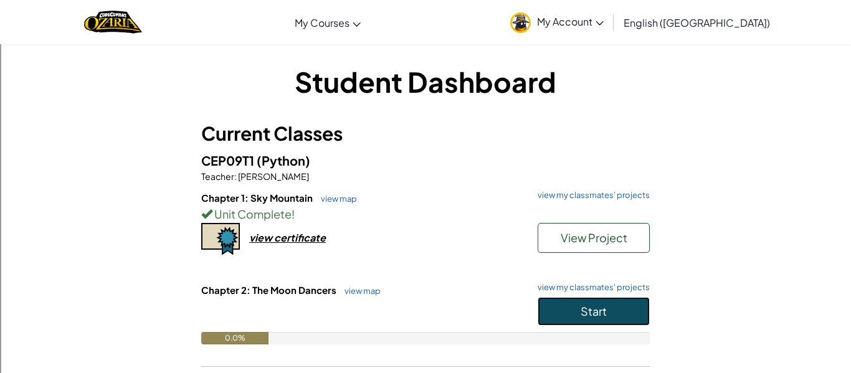
click at [594, 318] on span "Start" at bounding box center [593, 311] width 26 height 14
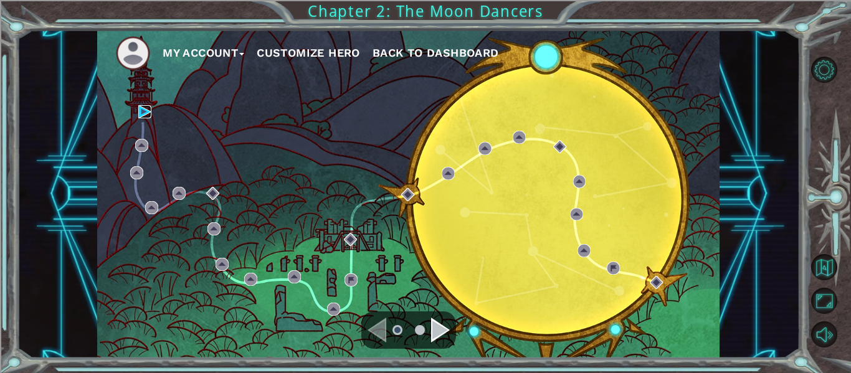
click at [145, 107] on img at bounding box center [144, 111] width 13 height 13
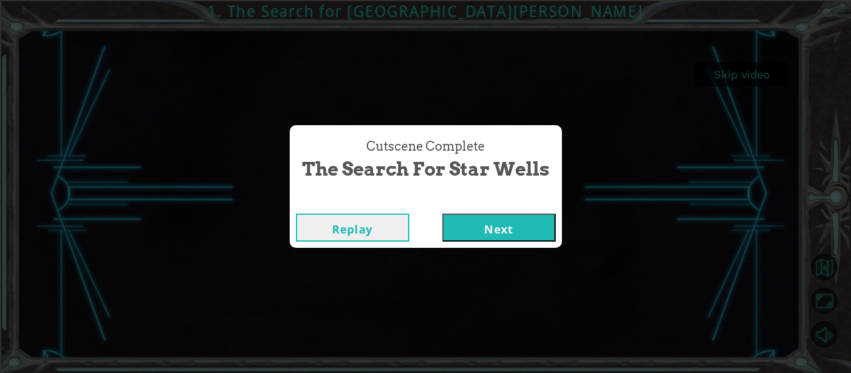
click at [493, 212] on div "Replay Next" at bounding box center [426, 227] width 272 height 40
click at [493, 219] on button "Next" at bounding box center [498, 228] width 113 height 28
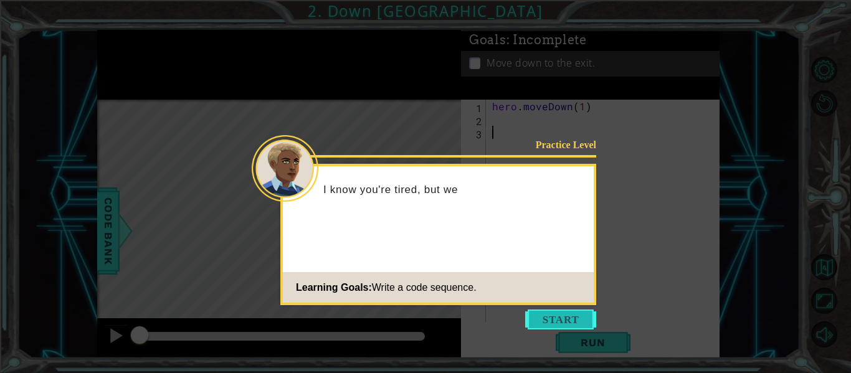
click at [544, 323] on button "Start" at bounding box center [560, 320] width 71 height 20
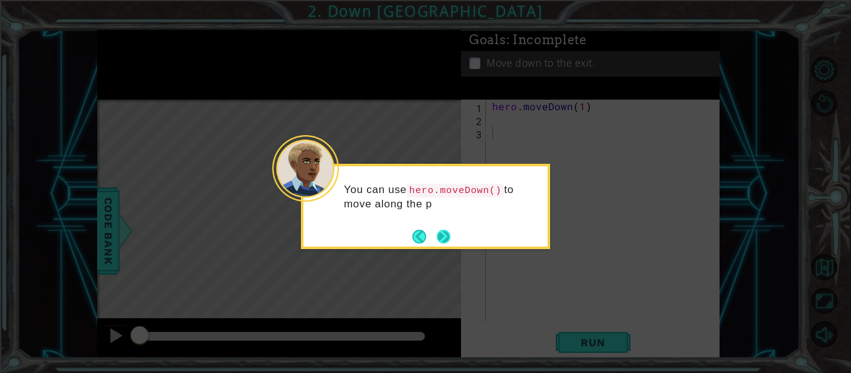
click at [437, 232] on button "Next" at bounding box center [444, 237] width 14 height 14
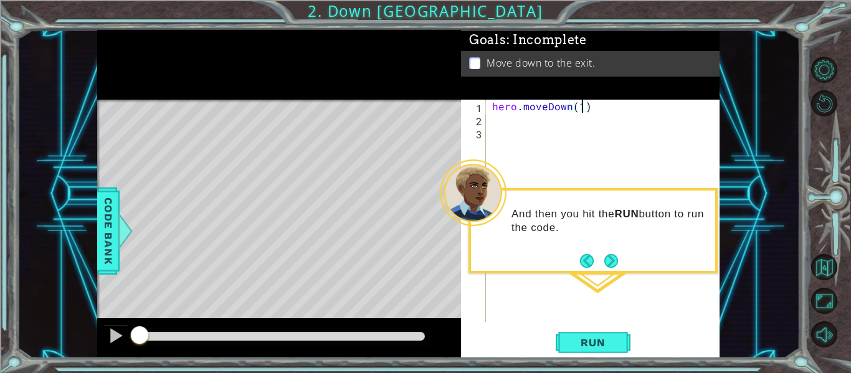
click at [580, 110] on div "hero . moveDown ( 1 )" at bounding box center [607, 224] width 234 height 248
type textarea "hero.moveDown(2)"
click at [588, 346] on span "Run" at bounding box center [592, 342] width 49 height 12
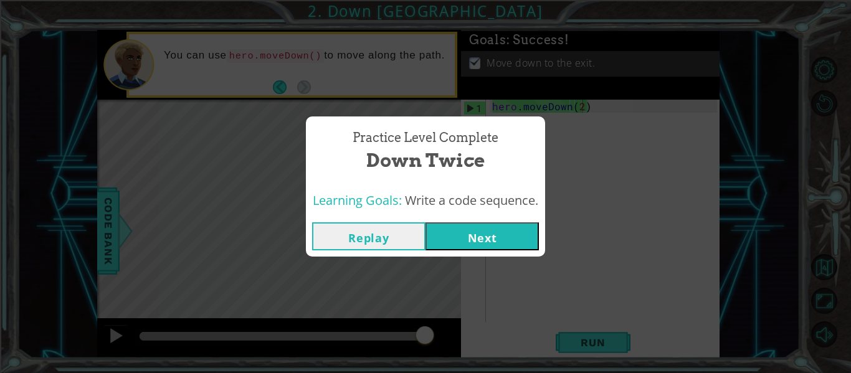
click at [517, 237] on button "Next" at bounding box center [481, 236] width 113 height 28
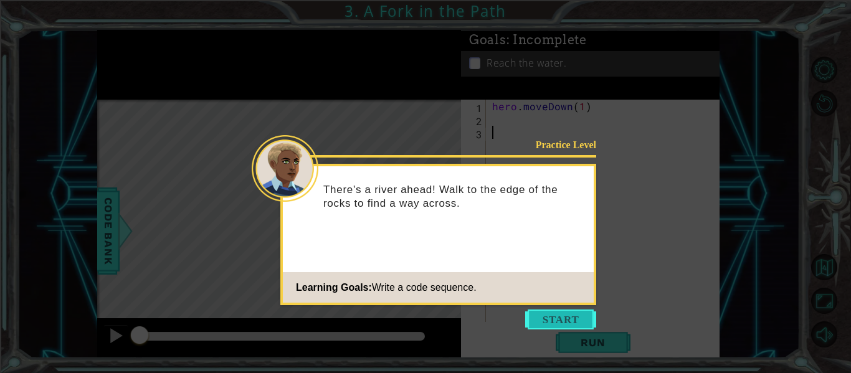
click at [544, 318] on button "Start" at bounding box center [560, 320] width 71 height 20
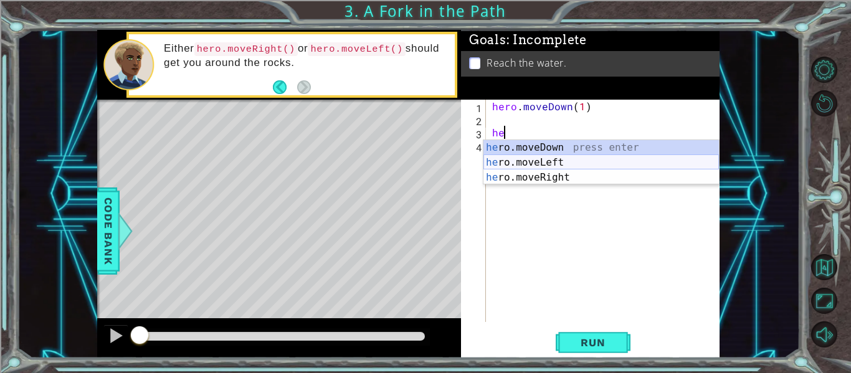
click at [556, 165] on div "he ro.moveDown press enter he ro.moveLeft press enter he ro.moveRight press ent…" at bounding box center [600, 177] width 235 height 75
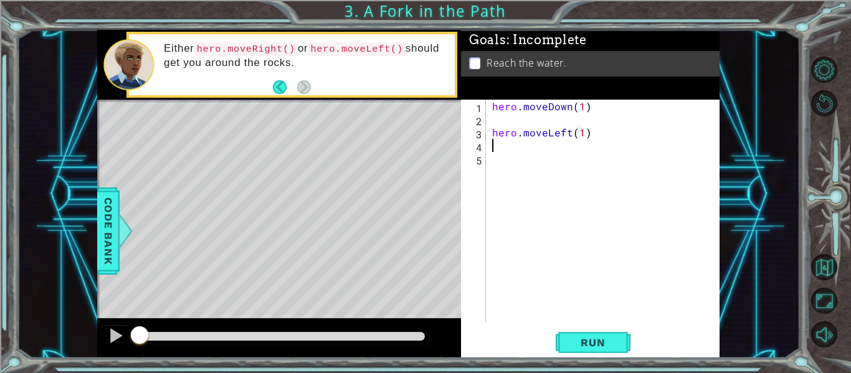
scroll to position [0, 6]
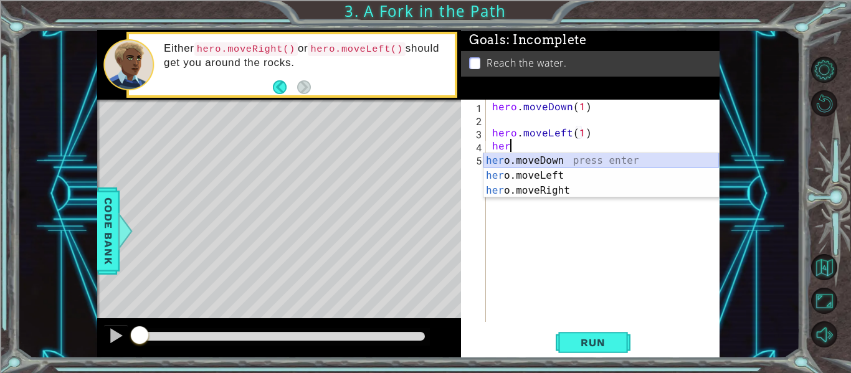
click at [570, 159] on div "her o.moveDown press enter her o.moveLeft press enter her o.moveRight press ent…" at bounding box center [600, 190] width 235 height 75
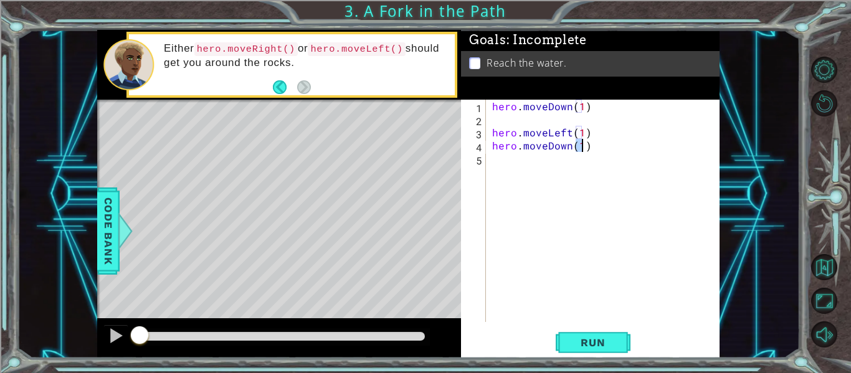
scroll to position [0, 6]
type textarea "hero.moveDown(1)"
click at [579, 332] on button "Run" at bounding box center [593, 343] width 75 height 26
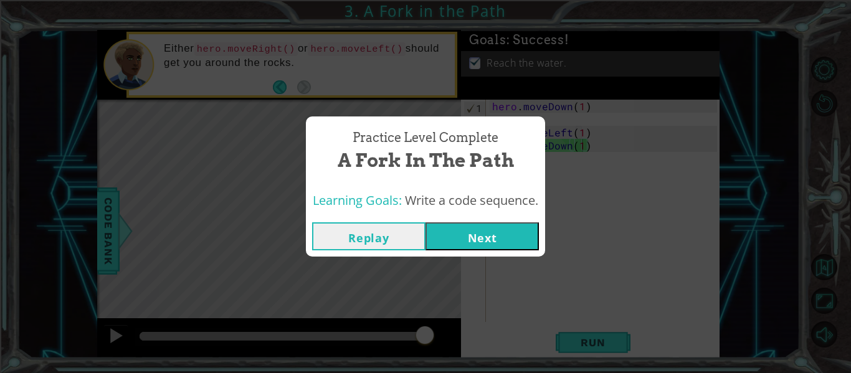
click at [501, 241] on button "Next" at bounding box center [481, 236] width 113 height 28
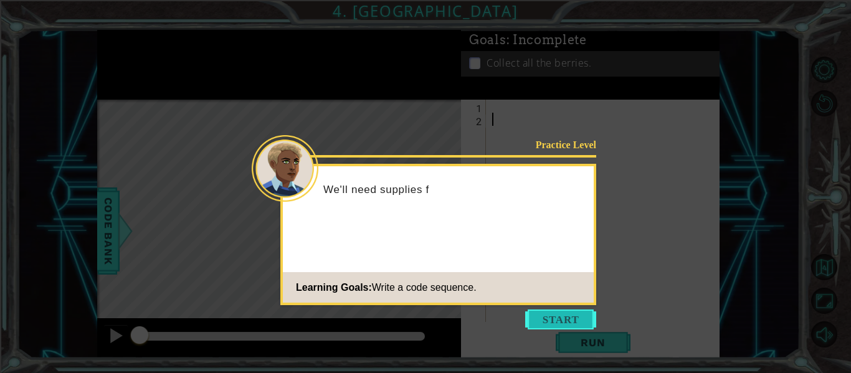
click at [555, 313] on button "Start" at bounding box center [560, 320] width 71 height 20
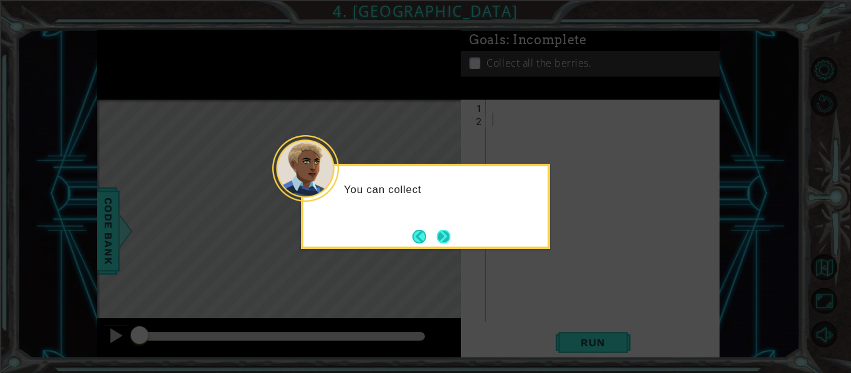
click at [444, 244] on button "Next" at bounding box center [444, 237] width 14 height 14
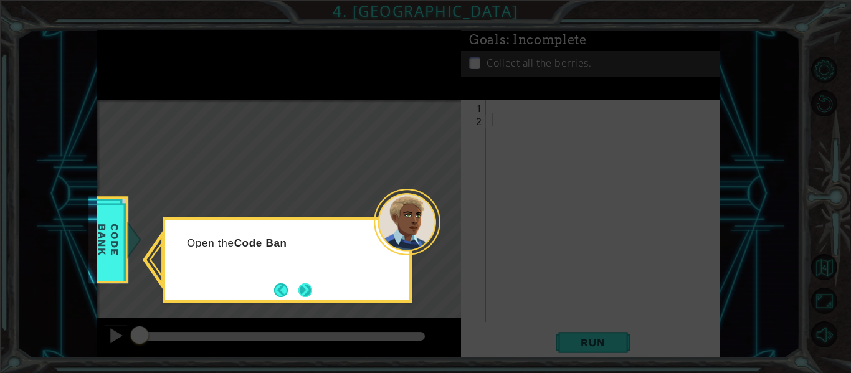
click at [312, 291] on button "Next" at bounding box center [305, 290] width 14 height 14
click at [300, 288] on button "Next" at bounding box center [305, 290] width 14 height 14
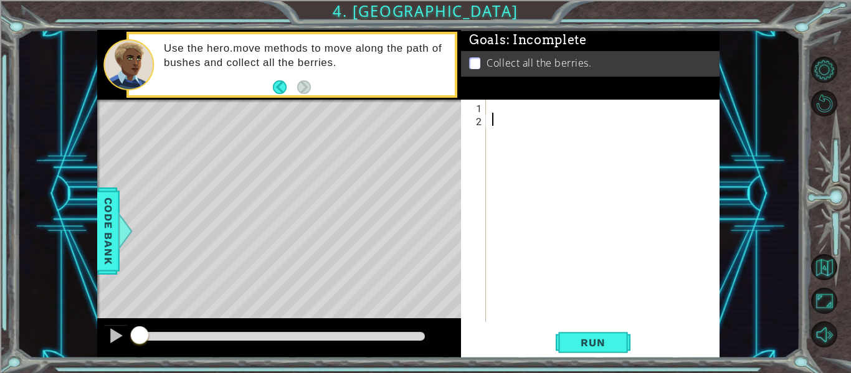
click at [499, 114] on div at bounding box center [607, 224] width 234 height 248
click at [499, 110] on div at bounding box center [607, 224] width 234 height 248
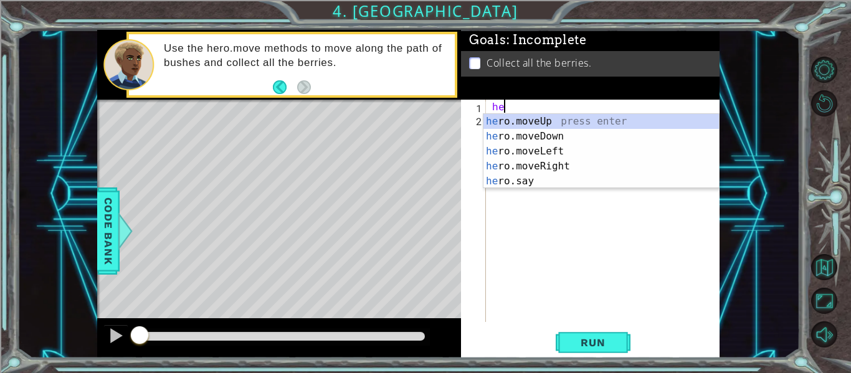
scroll to position [0, 1]
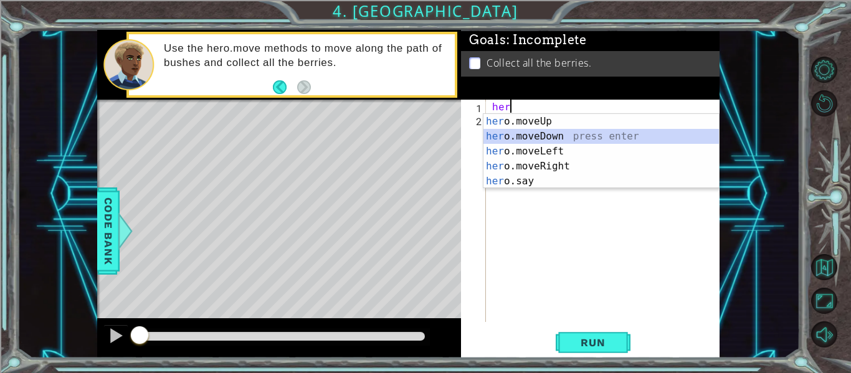
click at [507, 137] on div "her o.moveUp press enter her o.moveDown press enter her o.moveLeft press enter …" at bounding box center [600, 166] width 235 height 105
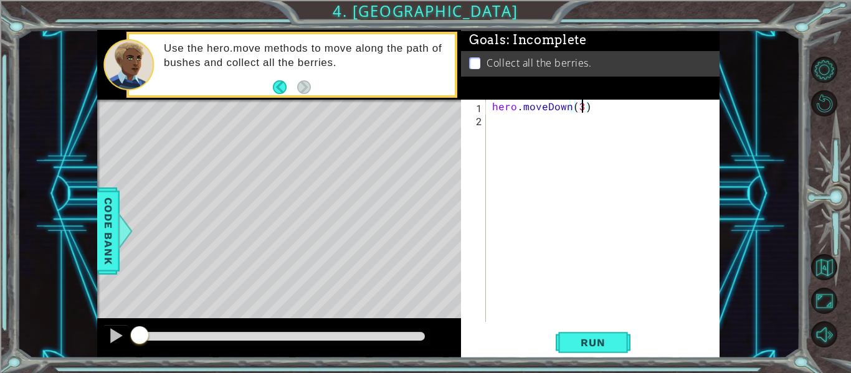
type textarea "hero.moveDown(2)"
click at [509, 125] on div "hero . moveDown ( 2 )" at bounding box center [607, 224] width 234 height 248
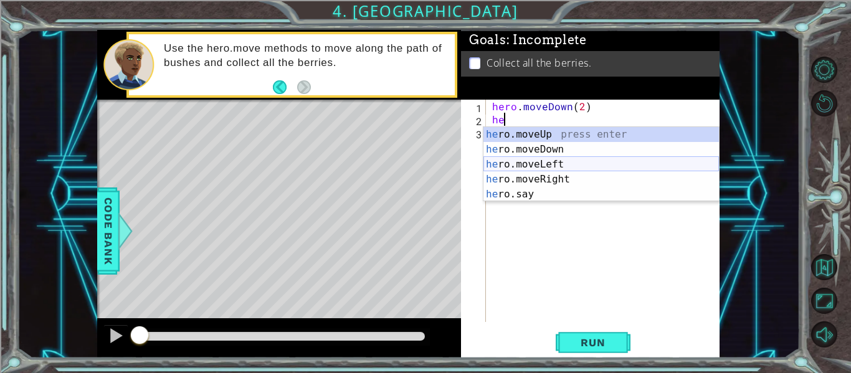
click at [534, 163] on div "he ro.moveUp press enter he ro.moveDown press enter he ro.moveLeft press enter …" at bounding box center [600, 179] width 235 height 105
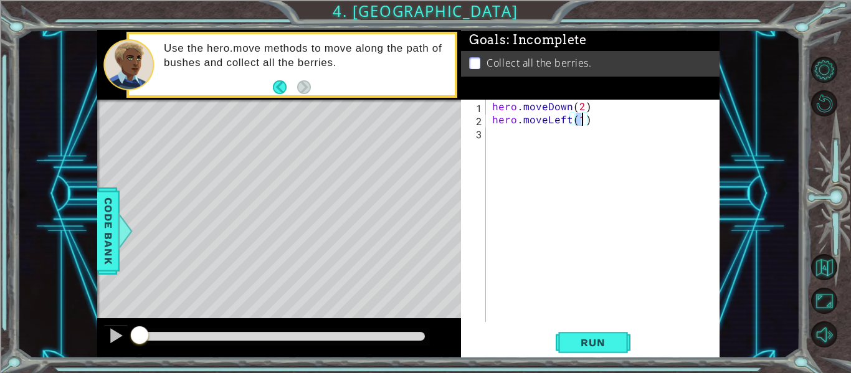
type textarea "hero.moveLeft(2)"
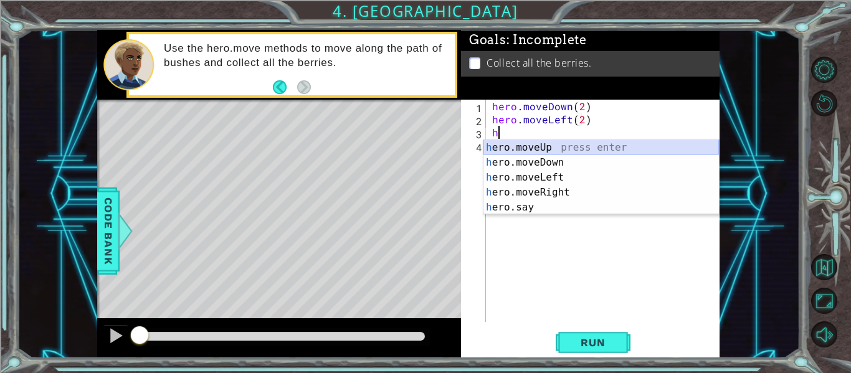
click at [537, 142] on div "h ero.moveUp press enter h ero.moveDown press enter h ero.moveLeft press enter …" at bounding box center [600, 192] width 235 height 105
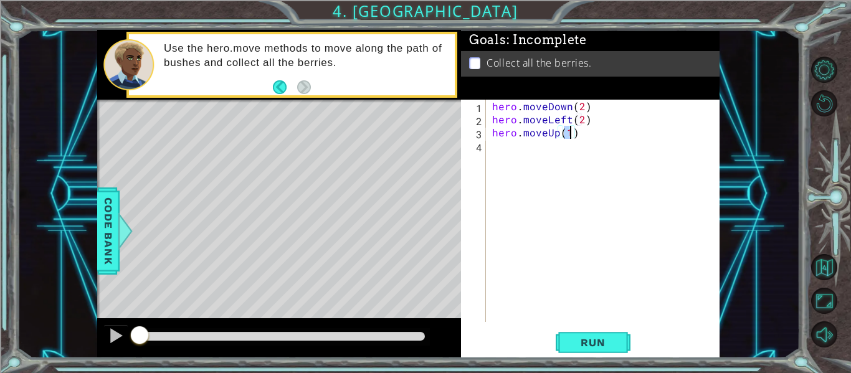
type textarea "hero.moveUp(2)"
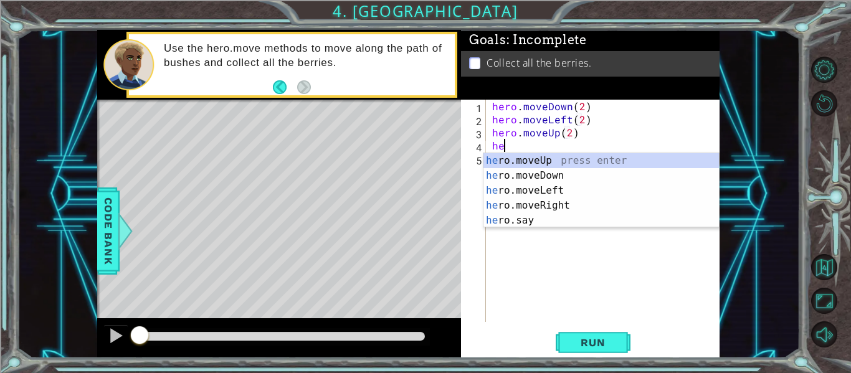
scroll to position [0, 1]
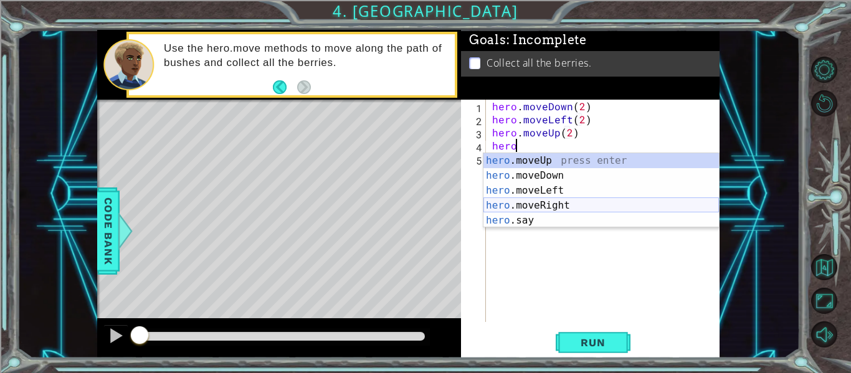
click at [560, 211] on div "hero .moveUp press enter hero .moveDown press enter hero .moveLeft press enter …" at bounding box center [600, 205] width 235 height 105
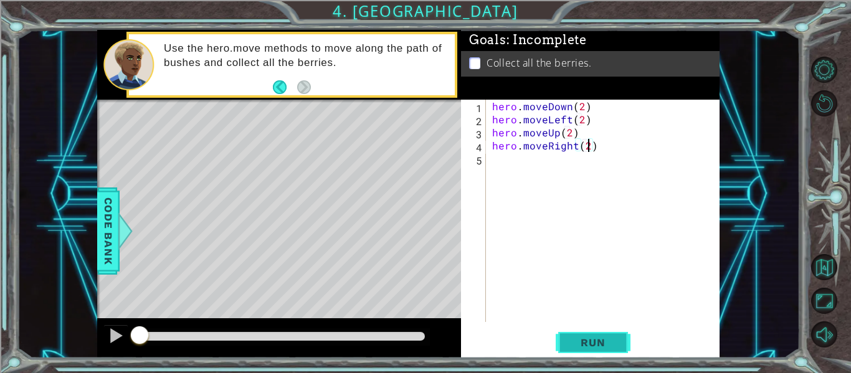
scroll to position [0, 6]
type textarea "hero.moveRight(2)"
click at [595, 336] on span "Run" at bounding box center [592, 342] width 49 height 12
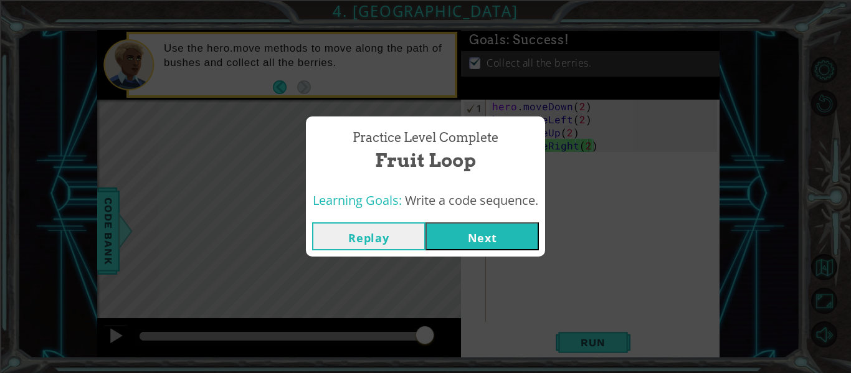
click at [463, 229] on button "Next" at bounding box center [481, 236] width 113 height 28
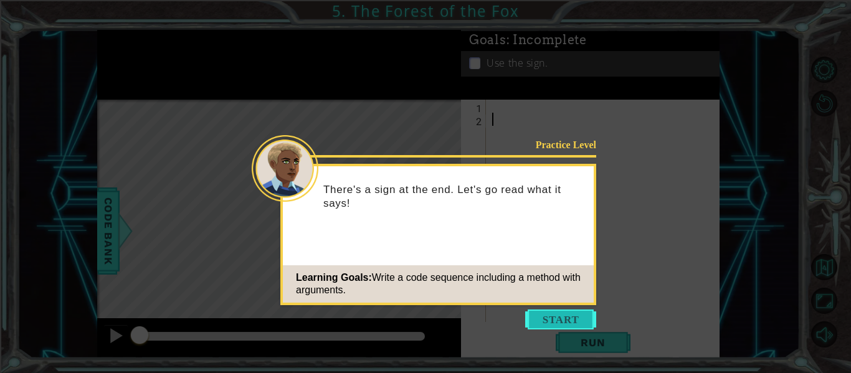
click at [554, 314] on button "Start" at bounding box center [560, 320] width 71 height 20
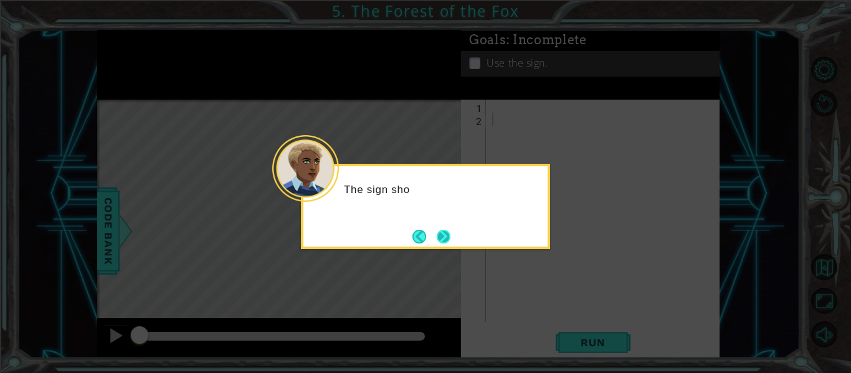
click at [450, 235] on button "Next" at bounding box center [444, 237] width 14 height 14
click at [450, 230] on button "Next" at bounding box center [444, 237] width 14 height 14
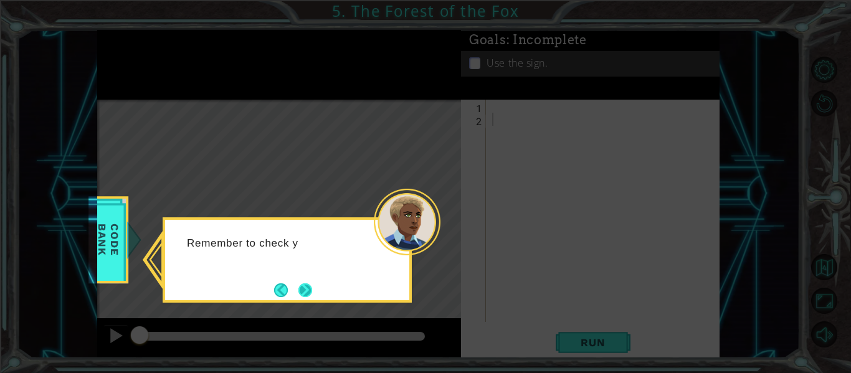
click at [312, 297] on button "Next" at bounding box center [305, 290] width 14 height 14
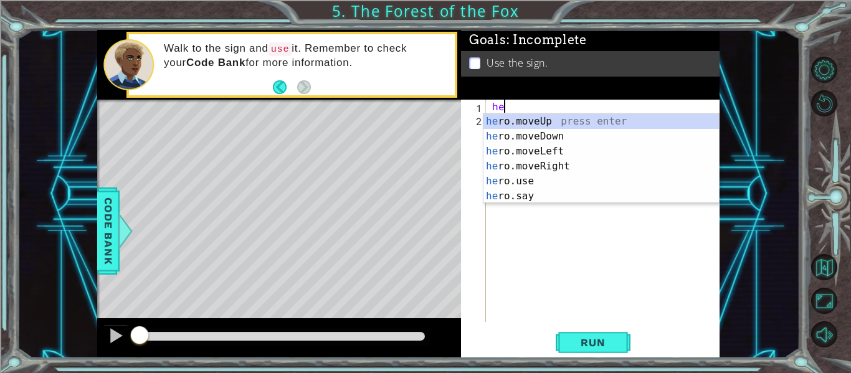
scroll to position [0, 1]
click at [575, 171] on div "her o.moveUp press enter her o.moveDown press enter her o.moveLeft press enter …" at bounding box center [600, 174] width 235 height 120
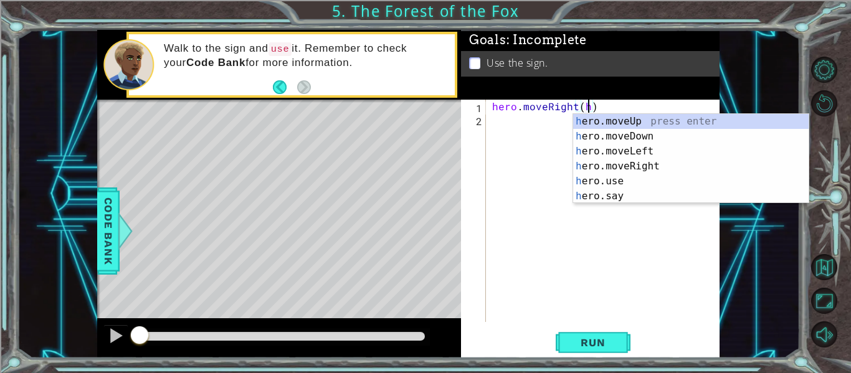
scroll to position [0, 6]
type textarea "hero.moveRight()"
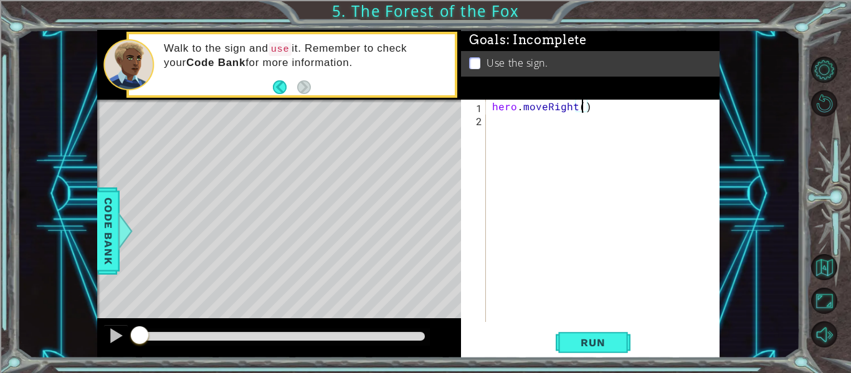
scroll to position [0, 0]
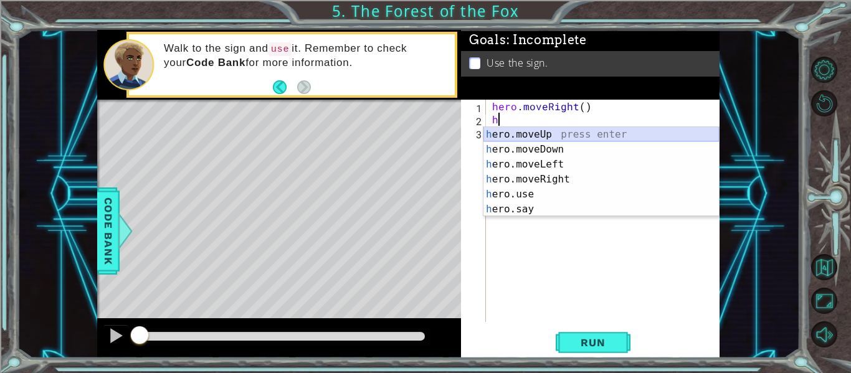
click at [554, 130] on div "h ero.moveUp press enter h ero.moveDown press enter h ero.moveLeft press enter …" at bounding box center [600, 187] width 235 height 120
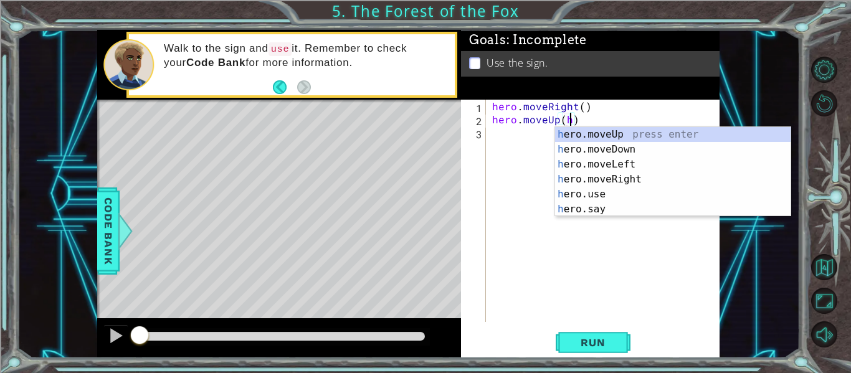
scroll to position [0, 4]
type textarea "hero.moveUp()"
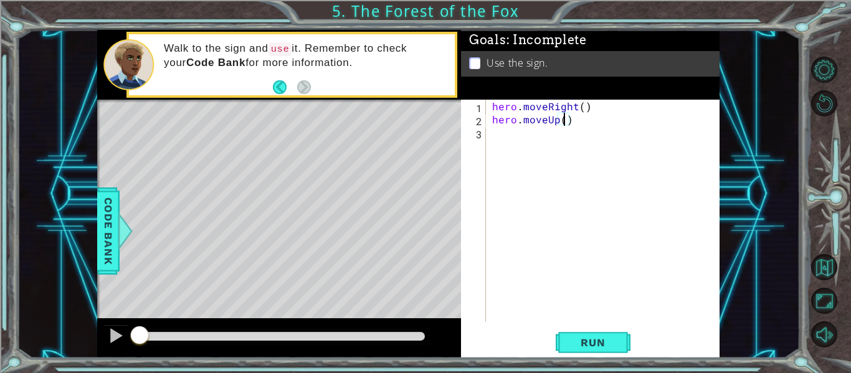
scroll to position [0, 0]
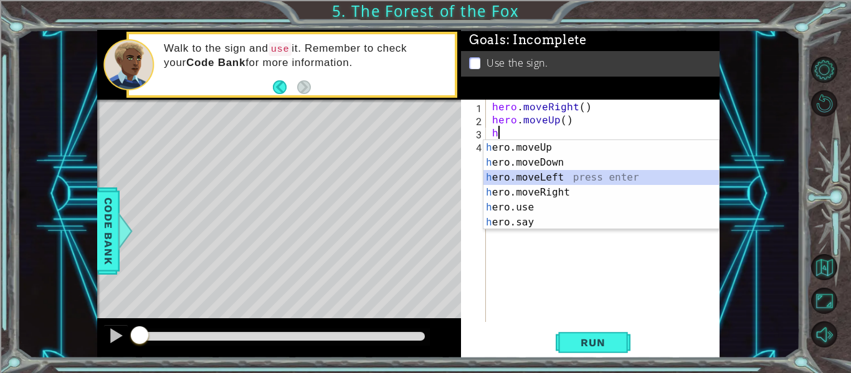
click at [556, 179] on div "h ero.moveUp press enter h ero.moveDown press enter h ero.moveLeft press enter …" at bounding box center [600, 200] width 235 height 120
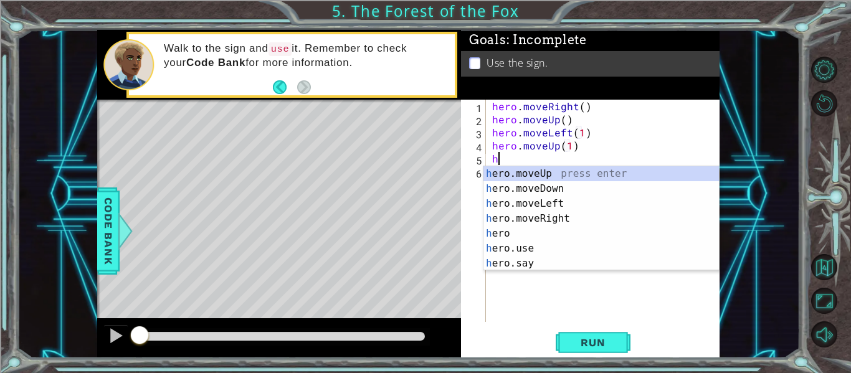
scroll to position [0, 6]
click at [554, 219] on div "he ro.moveUp press enter he ro.moveDown press enter he ro.moveLeft press enter …" at bounding box center [600, 233] width 235 height 135
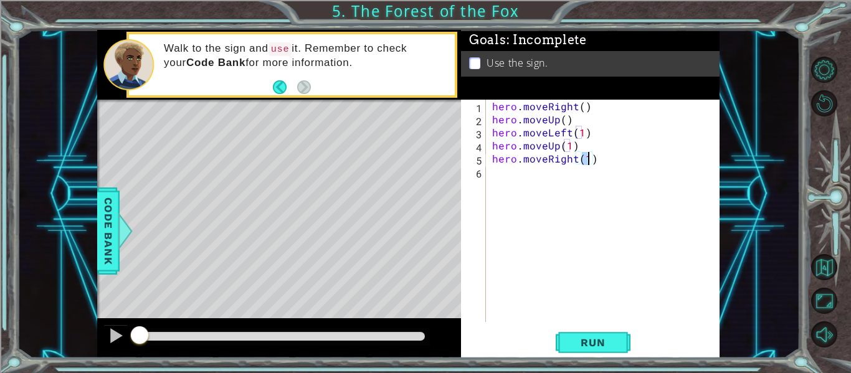
type textarea "hero.moveRight(2)"
type textarea "hero.moveDown(1)"
click at [615, 342] on span "Run" at bounding box center [592, 342] width 49 height 12
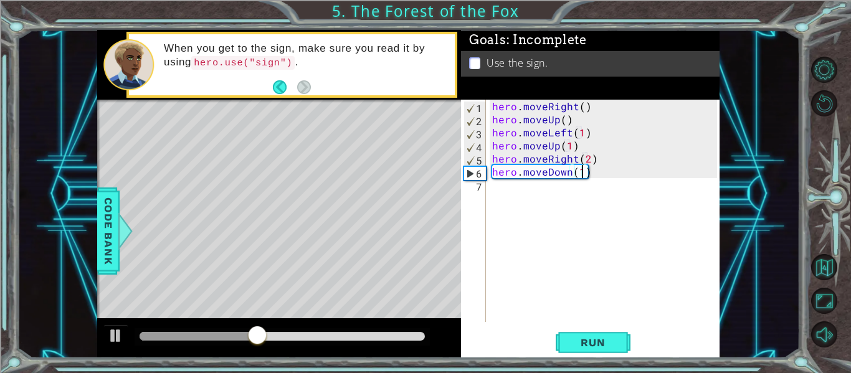
click at [511, 189] on div "hero . moveRight ( ) hero . moveUp ( ) hero . moveLeft ( 1 ) hero . moveUp ( 1 …" at bounding box center [607, 224] width 234 height 248
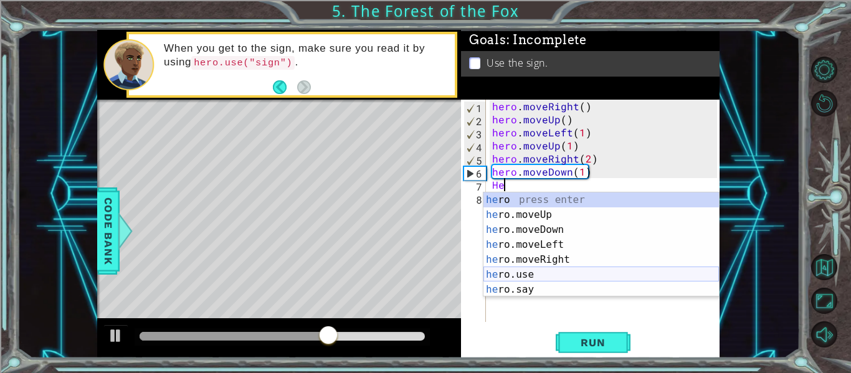
click at [526, 272] on div "he ro press enter he ro.moveUp press enter he ro.moveDown press enter he ro.mov…" at bounding box center [600, 259] width 235 height 135
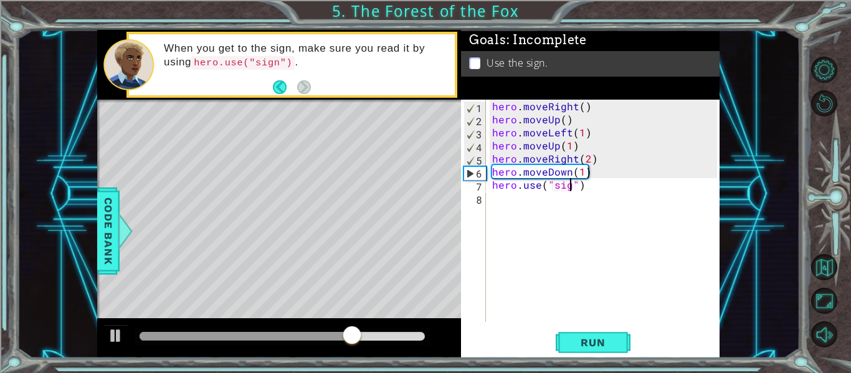
scroll to position [0, 6]
type textarea "hero.use("sign")"
click at [579, 332] on button "Run" at bounding box center [593, 343] width 75 height 26
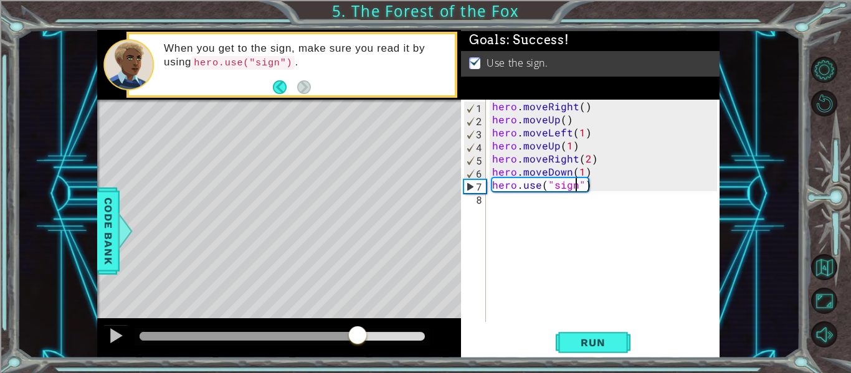
drag, startPoint x: 209, startPoint y: 337, endPoint x: 357, endPoint y: 328, distance: 148.5
click at [357, 328] on div at bounding box center [357, 336] width 22 height 22
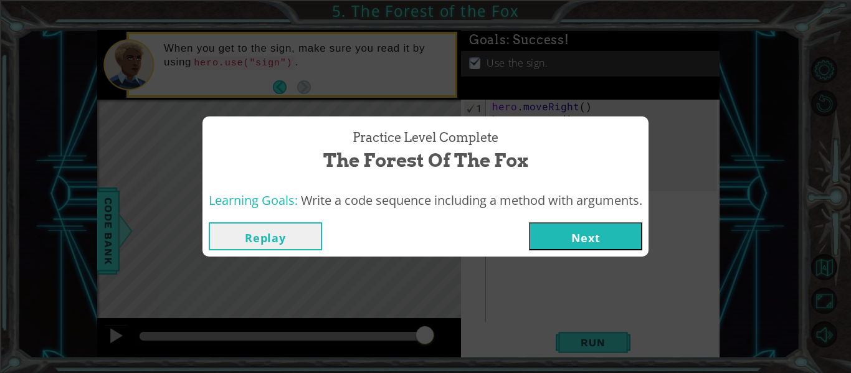
click at [565, 246] on button "Next" at bounding box center [585, 236] width 113 height 28
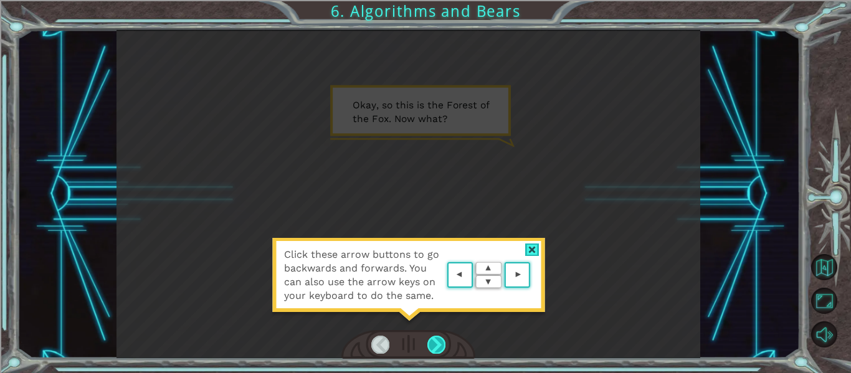
click at [432, 338] on div at bounding box center [436, 344] width 18 height 17
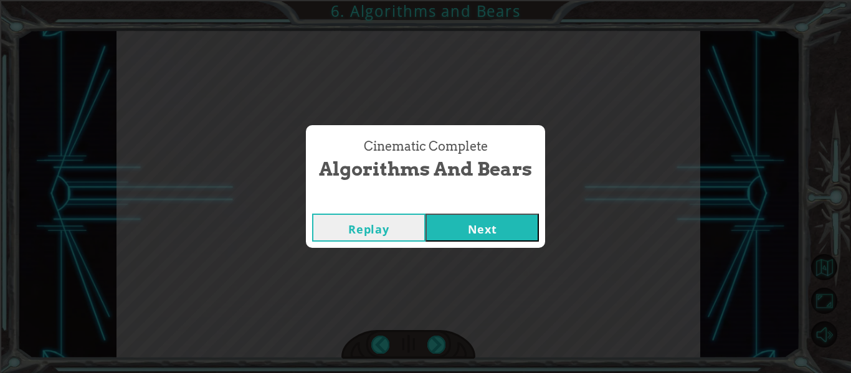
click at [509, 230] on button "Next" at bounding box center [481, 228] width 113 height 28
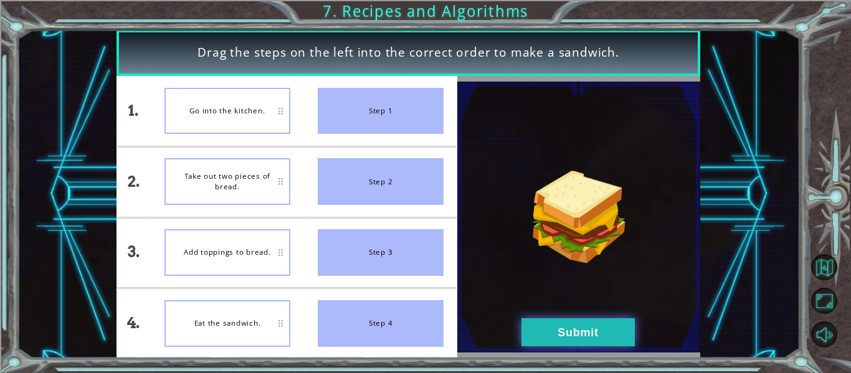
click at [542, 330] on button "Submit" at bounding box center [577, 332] width 113 height 28
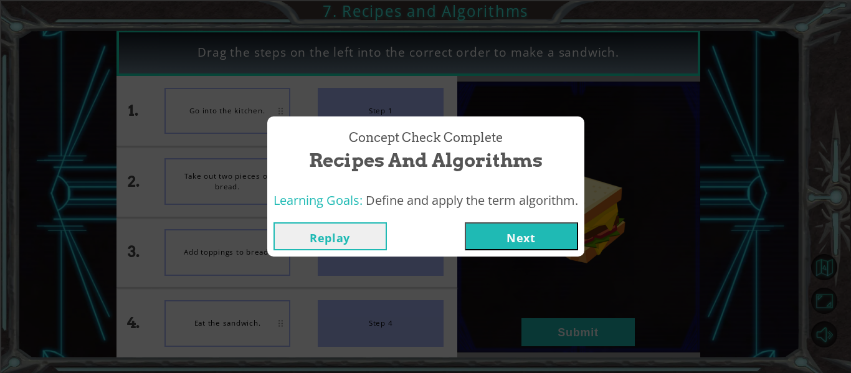
click at [504, 247] on button "Next" at bounding box center [521, 236] width 113 height 28
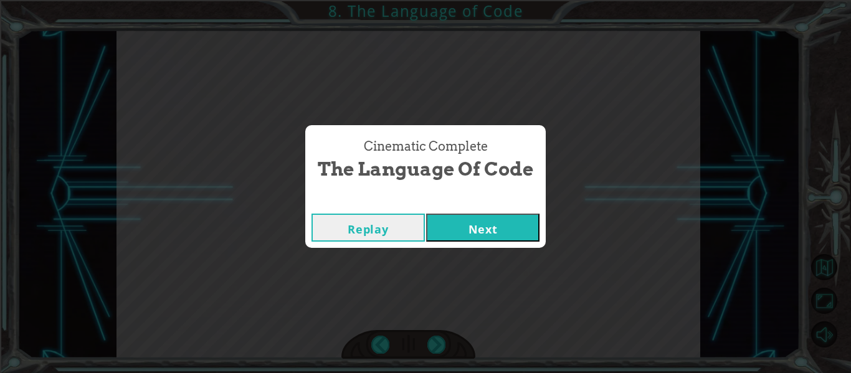
click at [477, 228] on button "Next" at bounding box center [482, 228] width 113 height 28
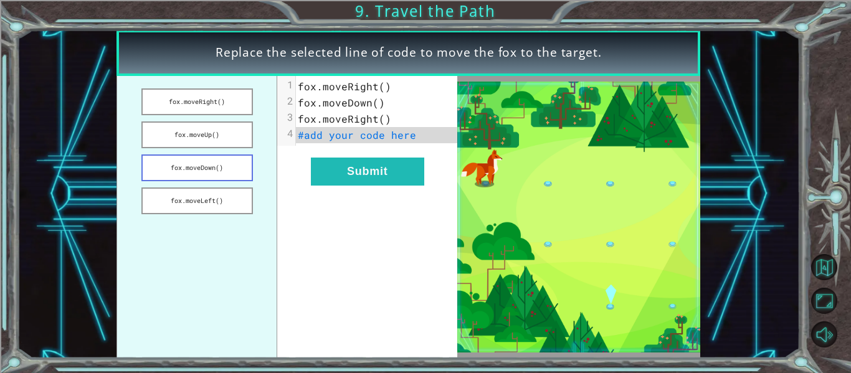
click at [219, 163] on button "fox.moveDown()" at bounding box center [196, 167] width 111 height 27
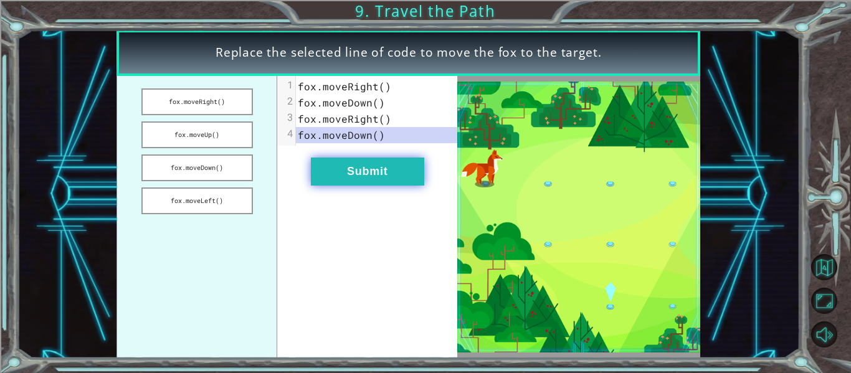
click at [396, 166] on button "Submit" at bounding box center [367, 172] width 113 height 28
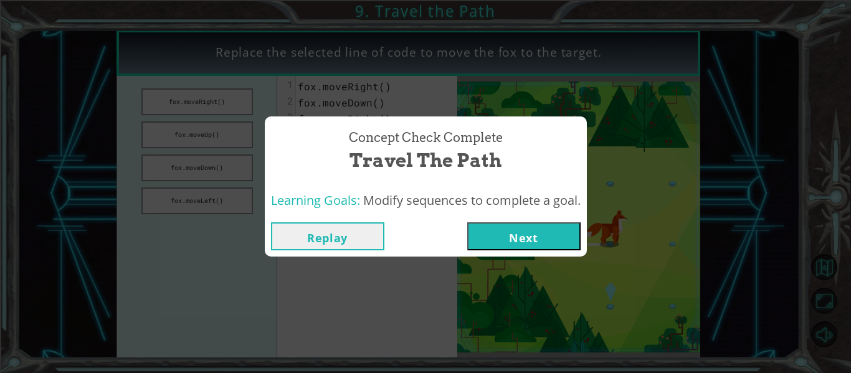
click at [519, 230] on button "Next" at bounding box center [523, 236] width 113 height 28
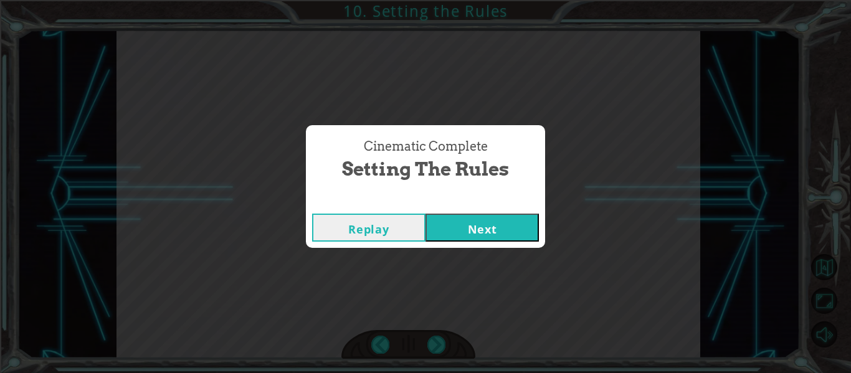
click at [467, 234] on button "Next" at bounding box center [481, 228] width 113 height 28
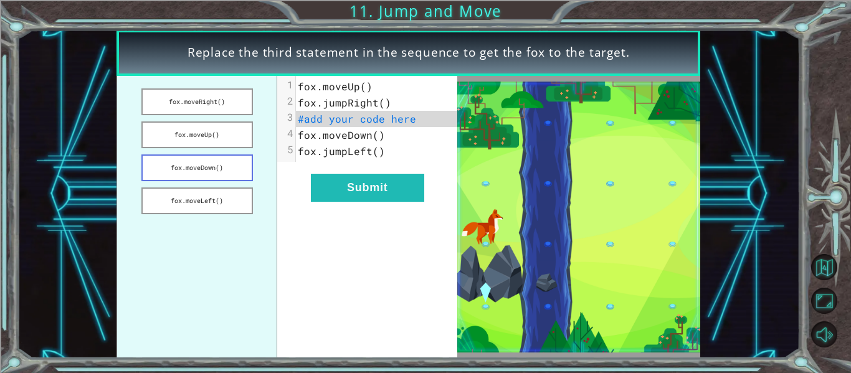
click at [235, 168] on button "fox.moveDown()" at bounding box center [196, 167] width 111 height 27
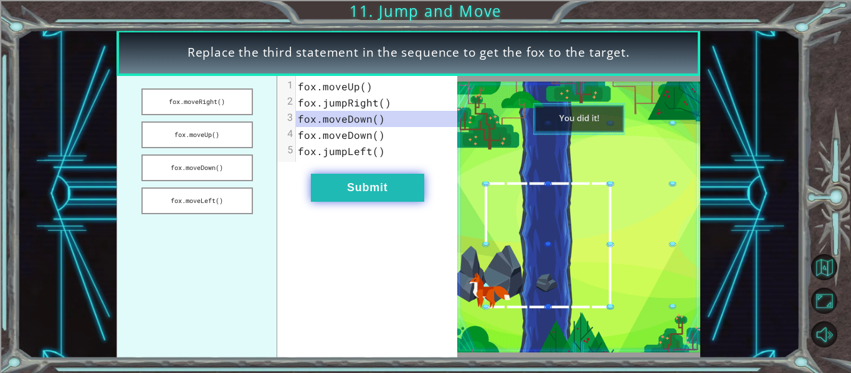
click at [324, 189] on button "Submit" at bounding box center [367, 188] width 113 height 28
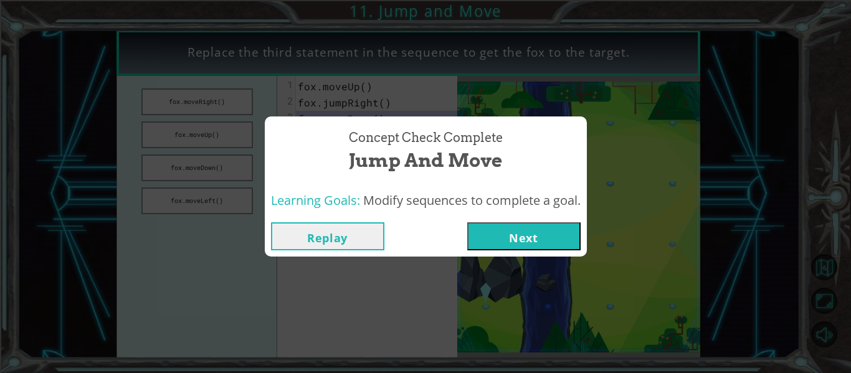
click at [532, 247] on button "Next" at bounding box center [523, 236] width 113 height 28
